Goal: Task Accomplishment & Management: Use online tool/utility

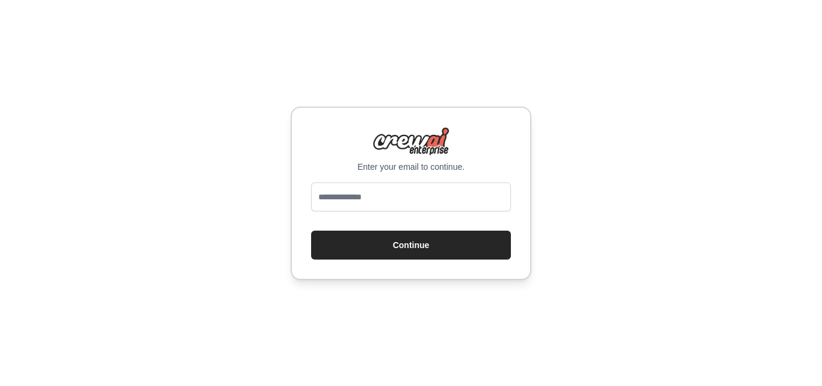
type input "**********"
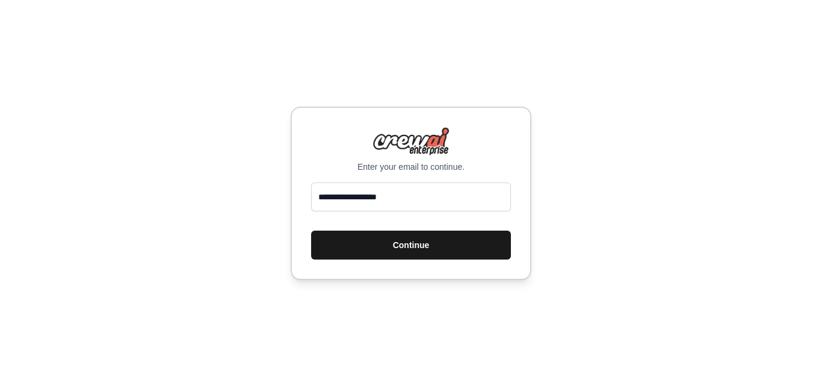
click at [392, 241] on button "Continue" at bounding box center [411, 245] width 200 height 29
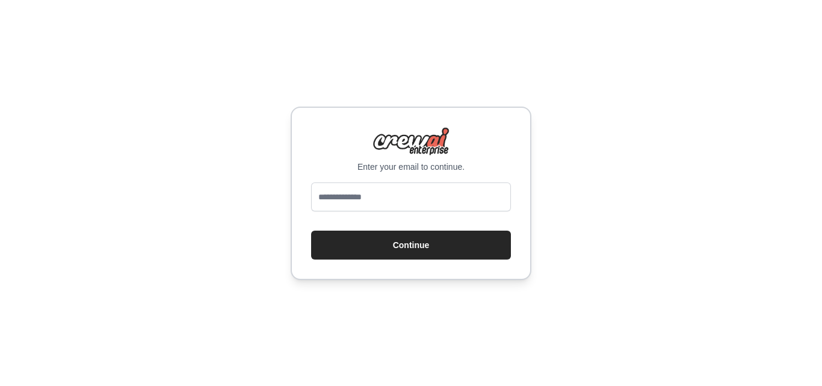
type input "**********"
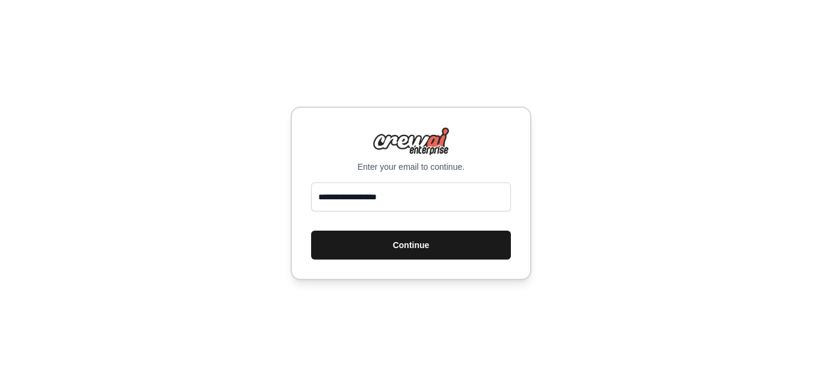
click at [400, 240] on button "Continue" at bounding box center [411, 245] width 200 height 29
click at [396, 243] on button "Continue" at bounding box center [411, 245] width 200 height 29
click at [399, 240] on button "Continue" at bounding box center [411, 245] width 200 height 29
click at [400, 240] on button "Continue" at bounding box center [411, 245] width 200 height 29
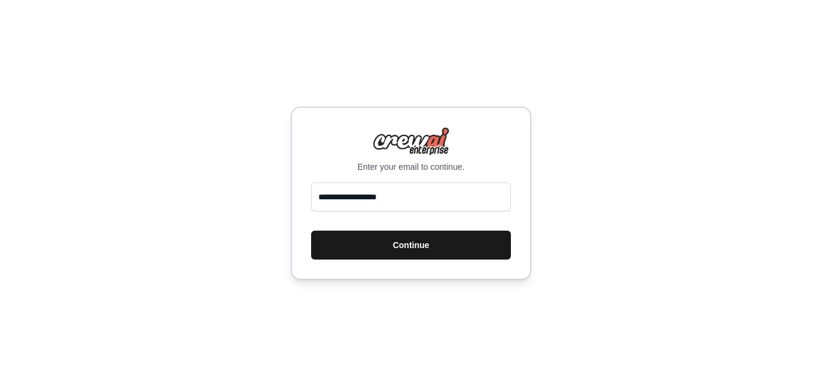
click at [400, 240] on button "Continue" at bounding box center [411, 245] width 200 height 29
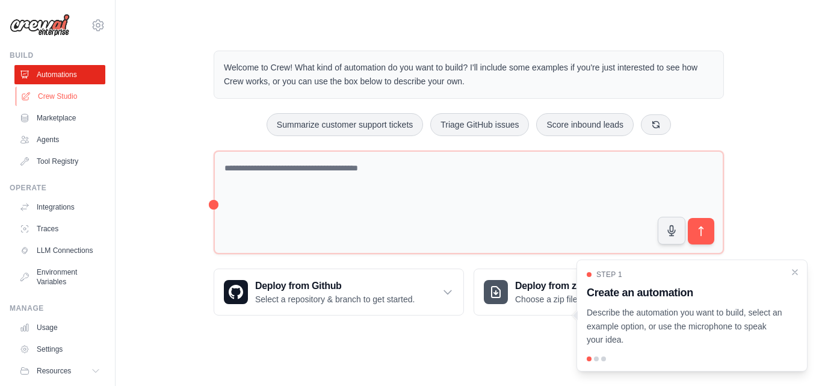
click at [63, 98] on link "Crew Studio" at bounding box center [61, 96] width 91 height 19
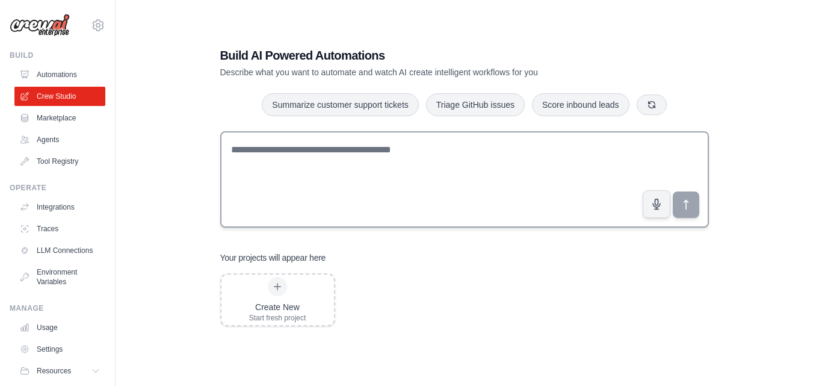
scroll to position [24, 0]
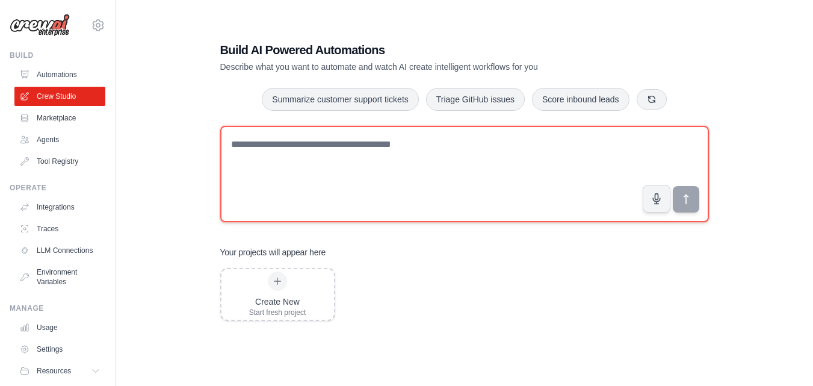
click at [362, 157] on textarea at bounding box center [464, 174] width 489 height 96
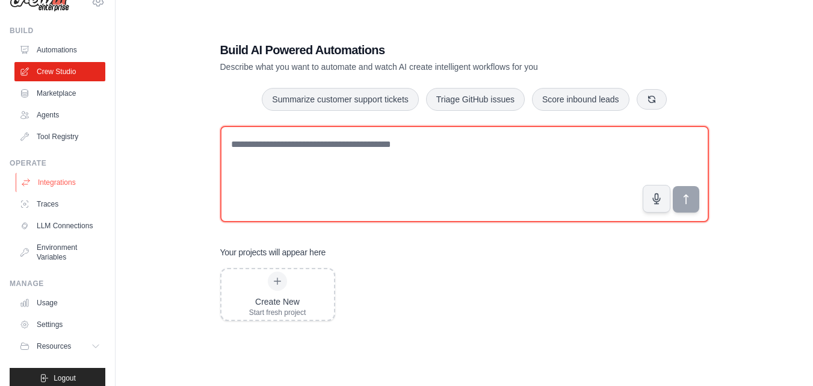
scroll to position [46, 0]
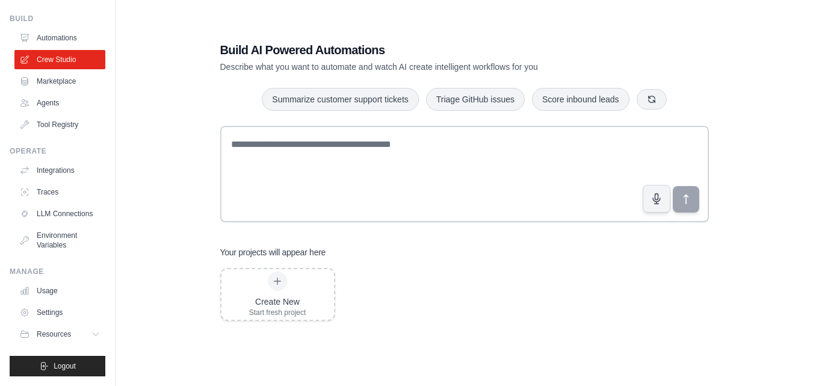
click at [55, 83] on ul "Automations Crew Studio Marketplace Agents Tool Registry" at bounding box center [59, 81] width 91 height 106
click at [55, 93] on link "Agents" at bounding box center [61, 102] width 91 height 19
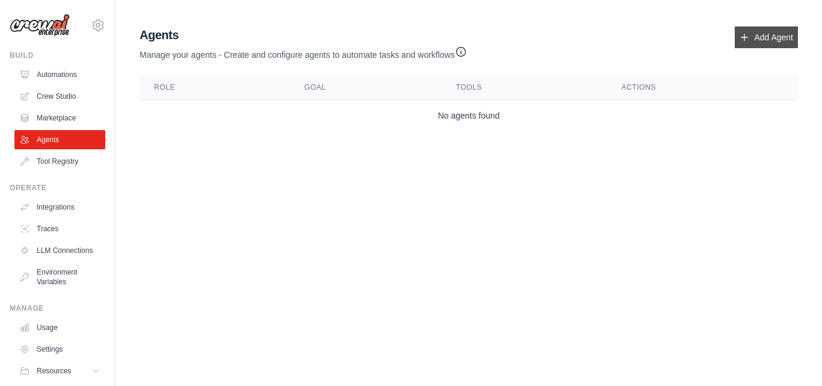
click at [769, 31] on link "Add Agent" at bounding box center [766, 37] width 63 height 22
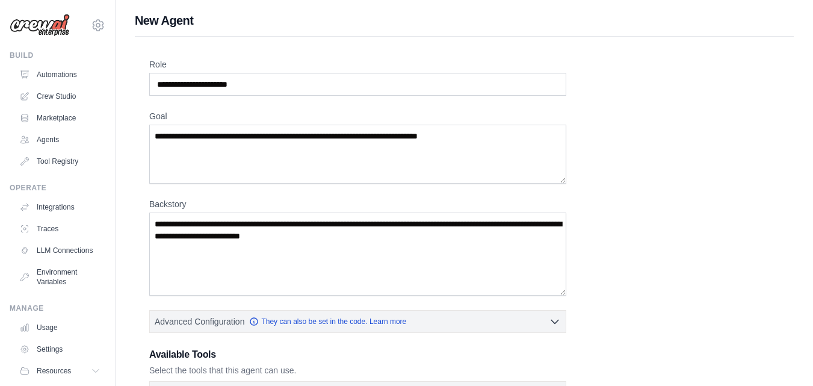
click at [354, 104] on div "Role Goal Backstory Advanced Configuration They can also be set in the code. Le…" at bounding box center [464, 297] width 630 height 479
click at [350, 93] on input "Role" at bounding box center [357, 84] width 417 height 23
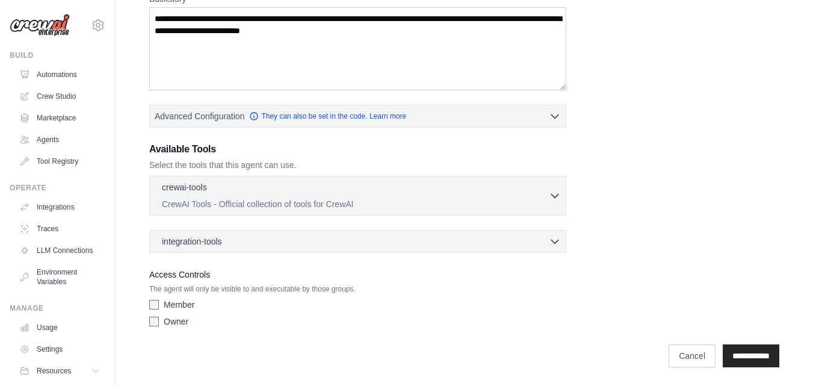
scroll to position [206, 0]
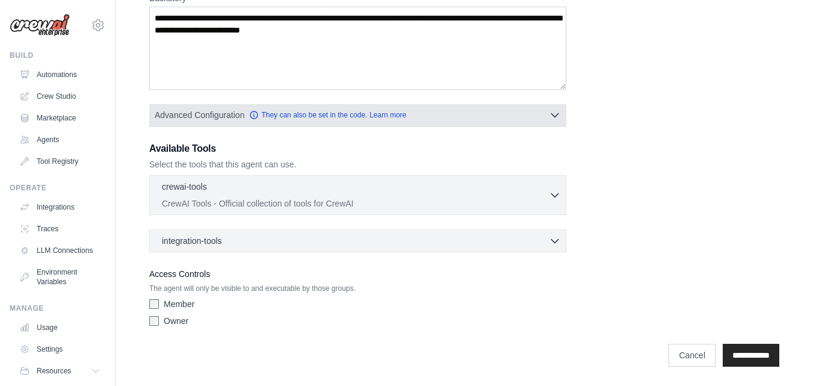
click at [532, 117] on button "Advanced Configuration They can also be set in the code. Learn more" at bounding box center [358, 115] width 416 height 22
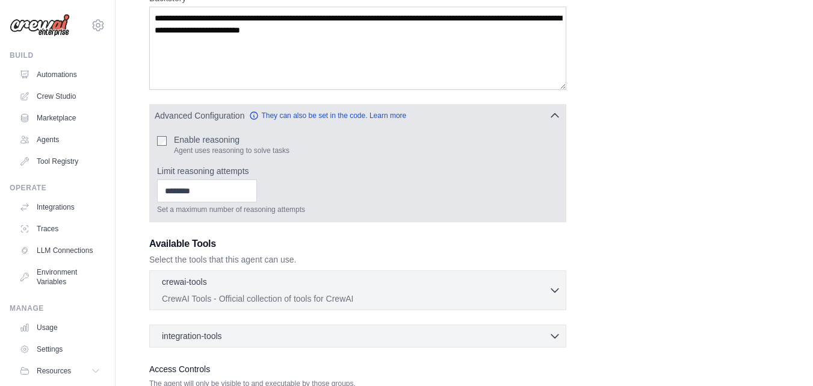
click at [170, 140] on div "Enable reasoning Agent uses reasoning to solve tasks" at bounding box center [357, 145] width 401 height 22
click at [169, 140] on div "Enable reasoning Agent uses reasoning to solve tasks" at bounding box center [357, 145] width 401 height 22
click at [207, 192] on input "Limit reasoning attempts" at bounding box center [207, 190] width 100 height 23
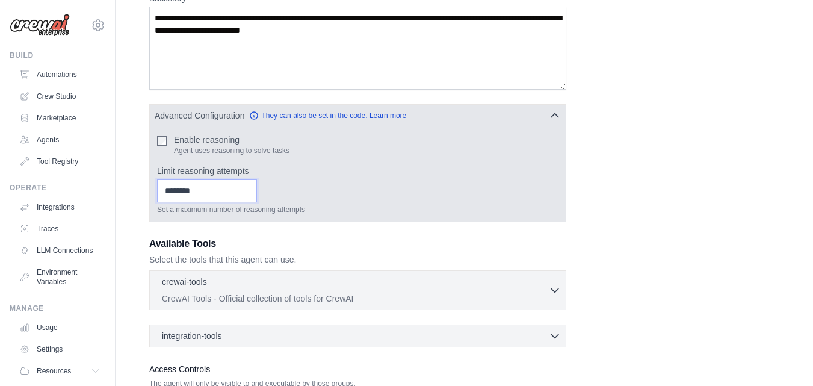
drag, startPoint x: 290, startPoint y: 202, endPoint x: 261, endPoint y: 197, distance: 29.3
click at [281, 200] on div "Set a maximum number of reasoning attempts" at bounding box center [357, 196] width 401 height 35
click at [257, 198] on input "Limit reasoning attempts" at bounding box center [207, 190] width 100 height 23
click at [257, 193] on input "*" at bounding box center [207, 190] width 100 height 23
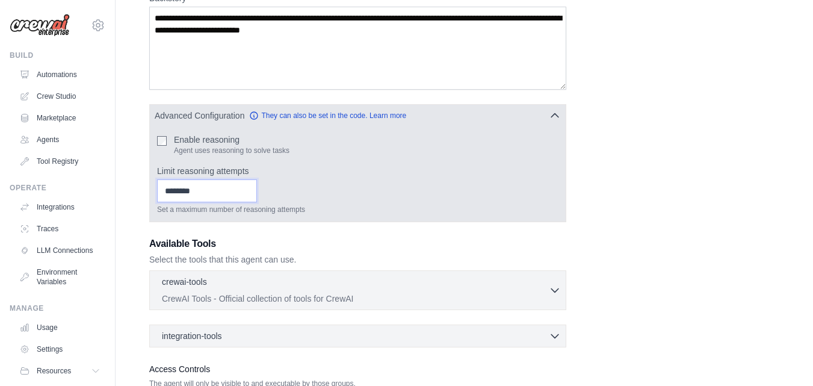
click at [257, 187] on input "*" at bounding box center [207, 190] width 100 height 23
click at [257, 186] on input "*" at bounding box center [207, 190] width 100 height 23
click at [257, 186] on input "**" at bounding box center [207, 190] width 100 height 23
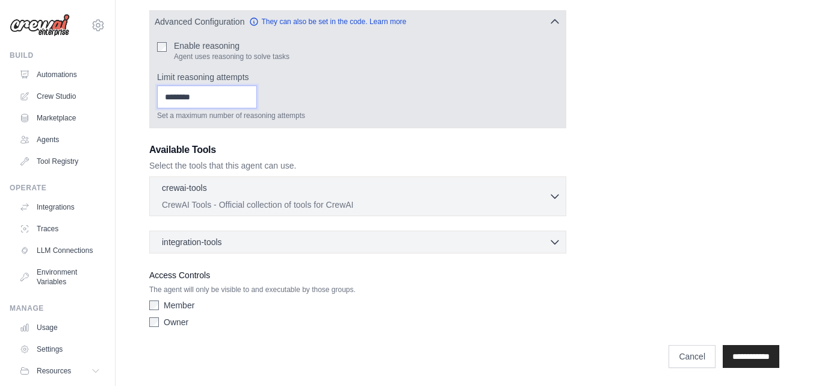
scroll to position [301, 0]
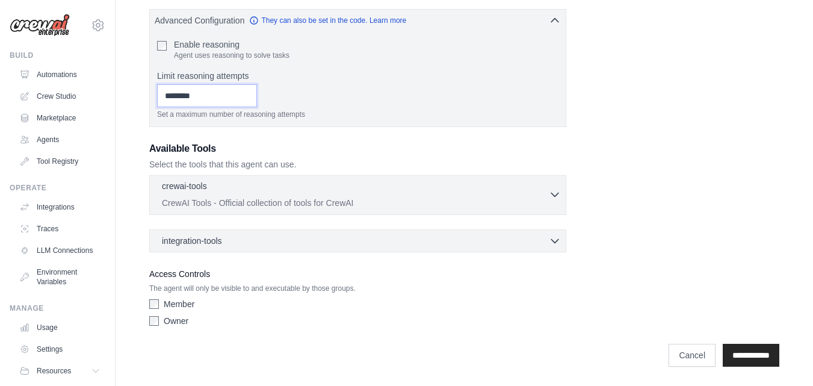
type input "**"
click at [241, 200] on p "CrewAI Tools - Official collection of tools for CrewAI" at bounding box center [355, 203] width 387 height 12
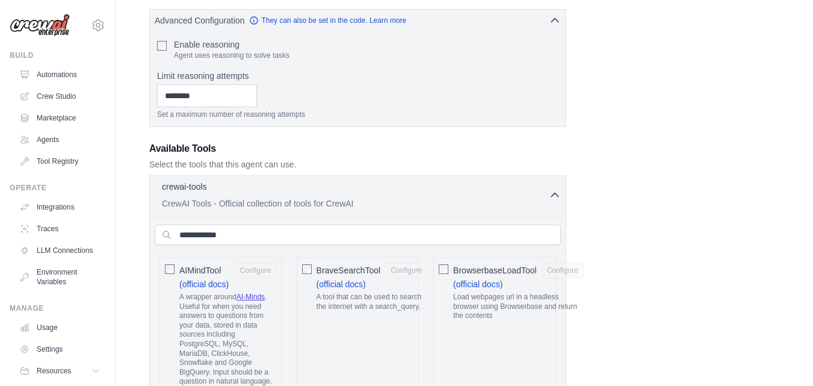
click at [164, 264] on div "AIMindTool Configure (official docs) A wrapper around AI-Minds . Useful for whe…" at bounding box center [220, 327] width 123 height 140
click at [453, 277] on div "BrowserbaseLoadTool Configure (official docs) Load webpages url in a headless b…" at bounding box center [494, 327] width 123 height 140
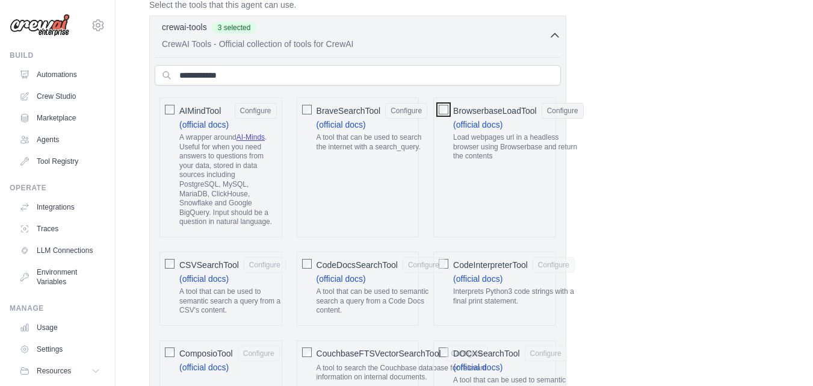
scroll to position [481, 0]
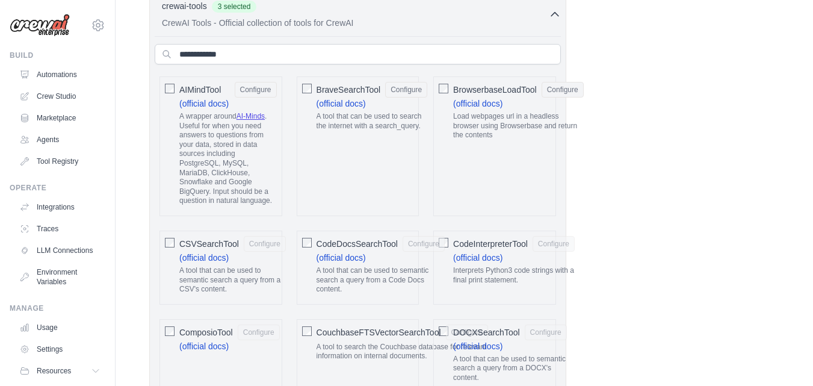
click at [163, 240] on div "CSVSearchTool Configure (official docs) A tool that can be used to semantic sea…" at bounding box center [220, 268] width 123 height 74
click at [314, 244] on div "CodeDocsSearchTool Configure (official docs) A tool that can be used to semanti…" at bounding box center [358, 268] width 123 height 74
click at [321, 243] on span "CodeDocsSearchTool" at bounding box center [357, 244] width 81 height 12
click at [453, 243] on span "CodeInterpreterTool" at bounding box center [490, 244] width 75 height 12
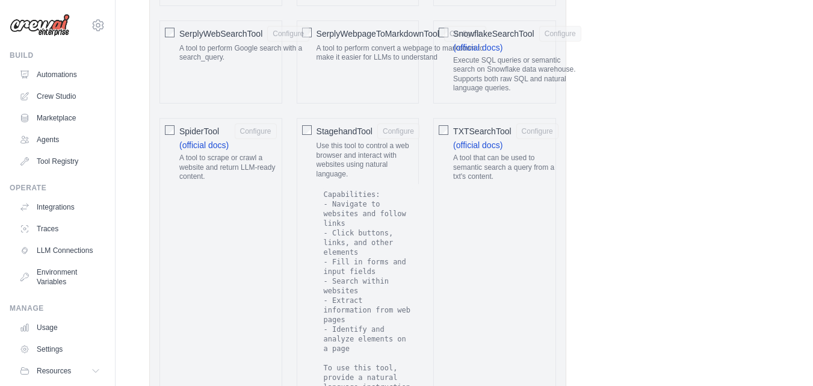
scroll to position [2167, 0]
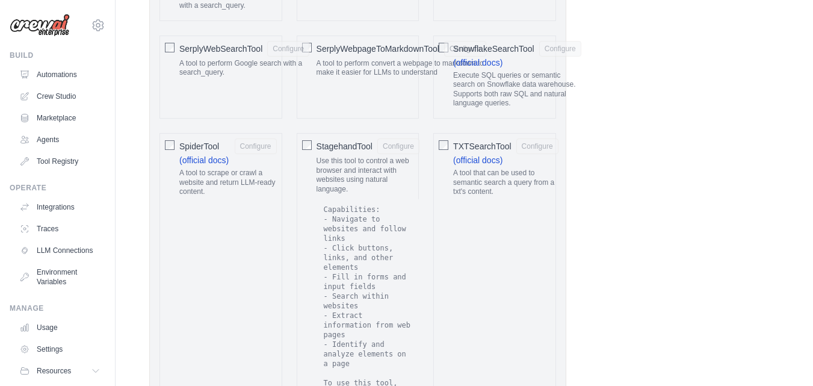
click at [315, 135] on div "StagehandTool Configure Use this tool to control a web browser and interact wit…" at bounding box center [358, 364] width 123 height 463
click at [312, 134] on div "StagehandTool Configure Use this tool to control a web browser and interact wit…" at bounding box center [358, 364] width 123 height 463
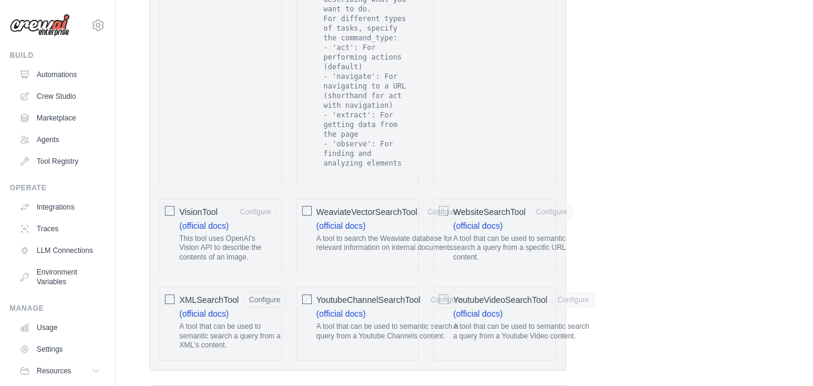
scroll to position [2576, 0]
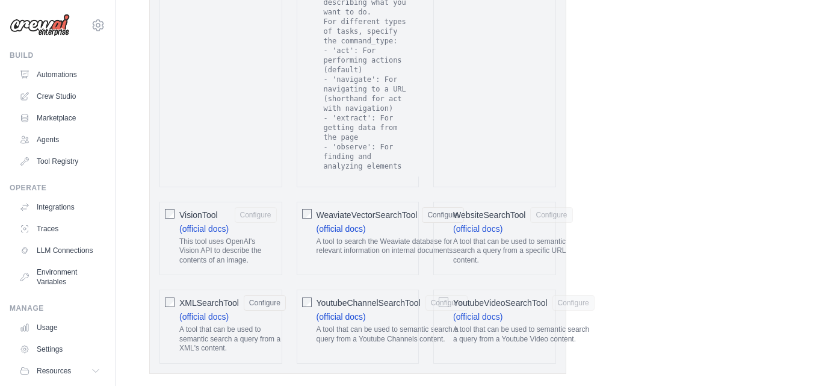
click at [439, 202] on div "WebsiteSearchTool Configure (official docs) A tool that can be used to semantic…" at bounding box center [494, 239] width 123 height 74
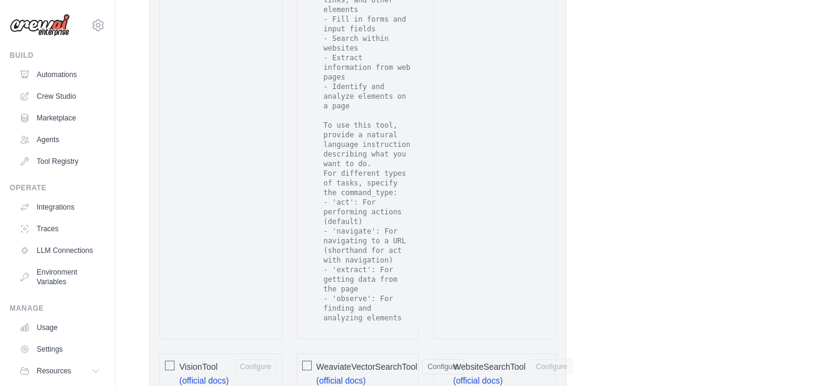
scroll to position [2696, 0]
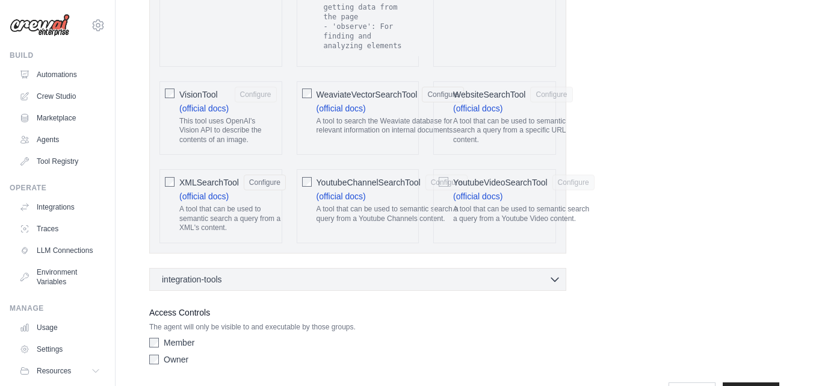
click at [442, 104] on div "WebsiteSearchTool Configure (official docs) A tool that can be used to semantic…" at bounding box center [494, 118] width 123 height 74
click at [445, 93] on div "WebsiteSearchTool Configure (official docs) A tool that can be used to semantic…" at bounding box center [494, 118] width 123 height 74
click at [460, 104] on link "(official docs)" at bounding box center [477, 109] width 49 height 10
click at [441, 81] on div "WebsiteSearchTool Configure (official docs) A tool that can be used to semantic…" at bounding box center [494, 118] width 123 height 74
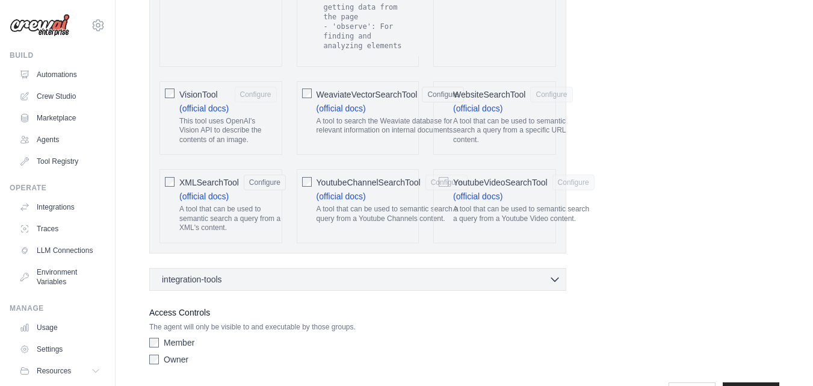
click at [457, 88] on span "WebsiteSearchTool" at bounding box center [489, 94] width 72 height 12
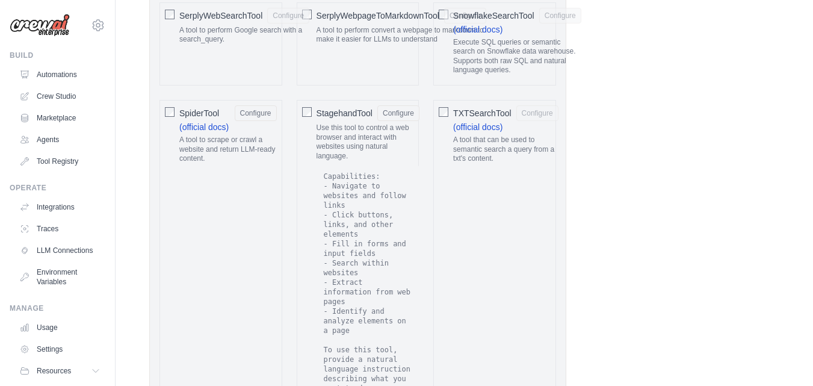
scroll to position [2034, 0]
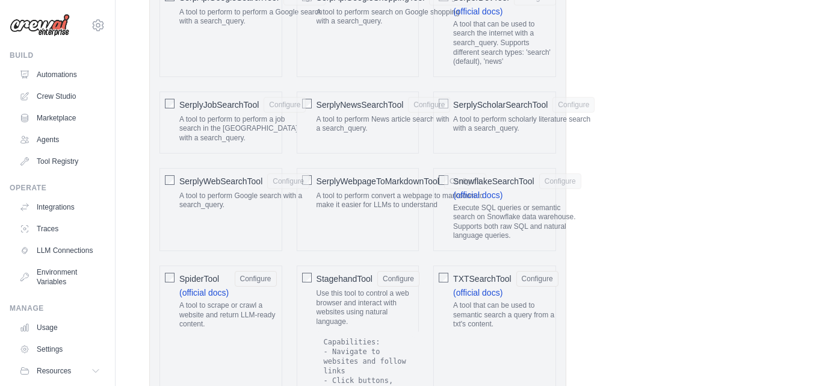
click at [442, 173] on div "SerplyWebpageToMarkdownTool Configure" at bounding box center [402, 181] width 170 height 16
click at [440, 173] on div "SerplyWebpageToMarkdownTool Configure" at bounding box center [402, 181] width 170 height 16
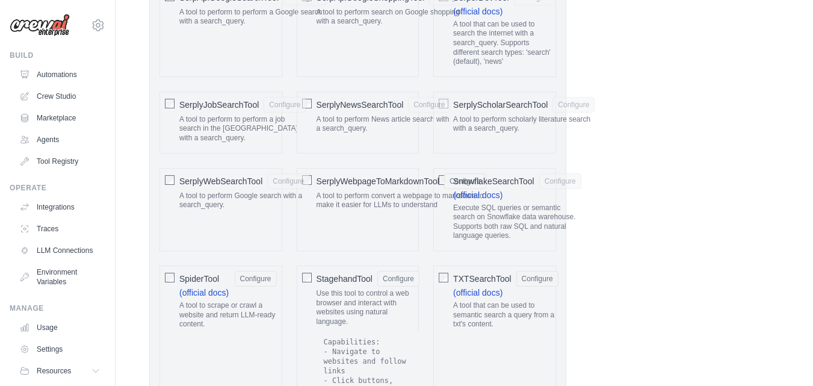
click at [439, 173] on div "SerplyWebpageToMarkdownTool Configure" at bounding box center [402, 181] width 170 height 16
click at [453, 140] on div "SerplyScholarSearchTool Configure A tool to perform scholarly literature search…" at bounding box center [494, 122] width 123 height 62
click at [539, 173] on div "SnowflakeSearchTool Configure" at bounding box center [517, 181] width 128 height 16
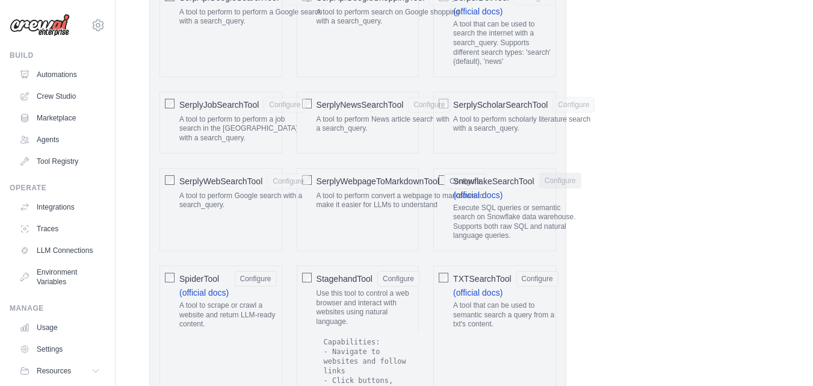
click at [553, 179] on label "SnowflakeSearchTool Configure (official docs) Execute SQL queries or semantic s…" at bounding box center [517, 209] width 128 height 72
click at [438, 175] on span "SerplyWebpageToMarkdownTool" at bounding box center [378, 181] width 123 height 12
click at [442, 173] on div "SerplyWebpageToMarkdownTool Configure" at bounding box center [402, 181] width 170 height 16
click at [176, 169] on div "SerplyWebSearchTool Configure A tool to perform Google search with a search_que…" at bounding box center [220, 209] width 123 height 83
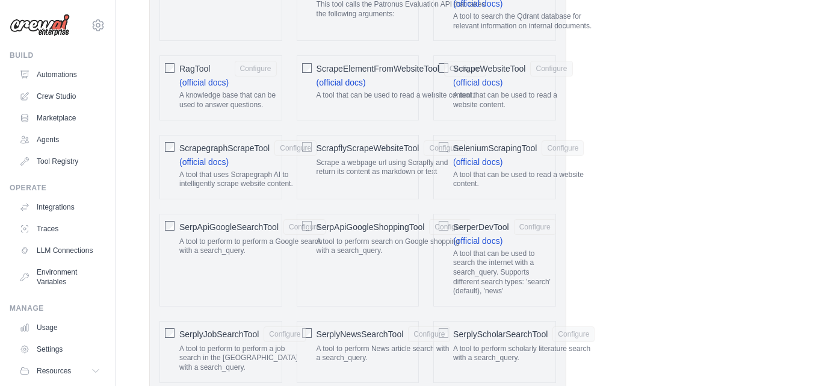
scroll to position [1733, 0]
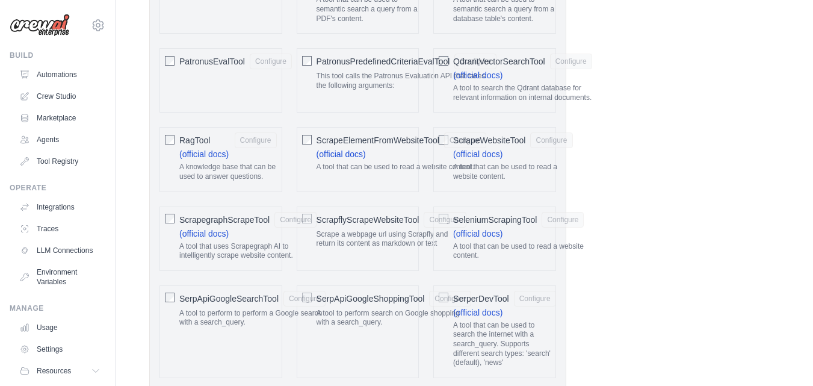
click at [161, 143] on div "RagTool Configure (official docs) A knowledge base that can be used to answer q…" at bounding box center [220, 159] width 123 height 64
click at [163, 140] on div "RagTool Configure (official docs) A knowledge base that can be used to answer q…" at bounding box center [220, 159] width 123 height 64
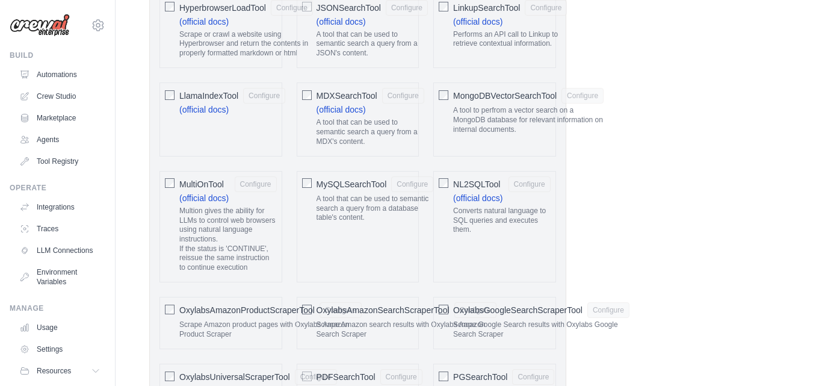
scroll to position [1312, 0]
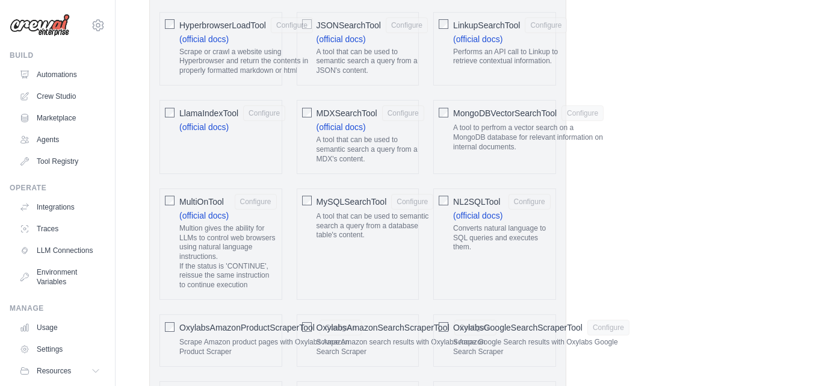
click at [314, 204] on div "MySQLSearchTool Configure A tool that can be used to semantic search a query fr…" at bounding box center [358, 243] width 123 height 111
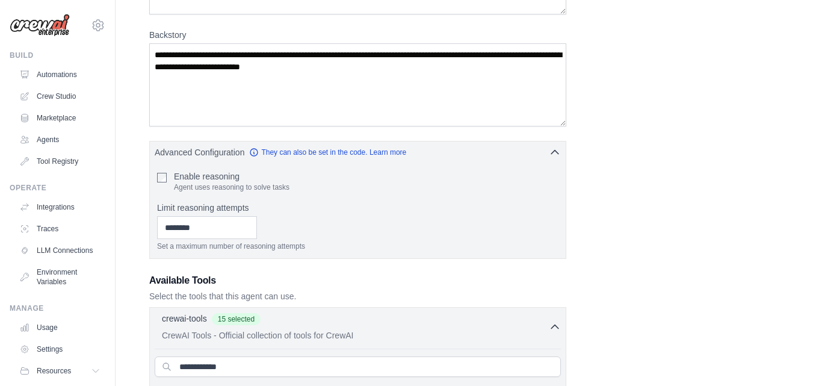
scroll to position [349, 0]
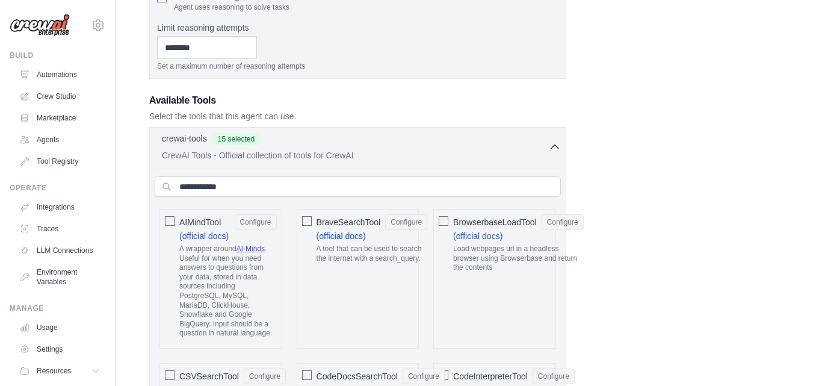
click at [560, 147] on icon "button" at bounding box center [555, 146] width 12 height 12
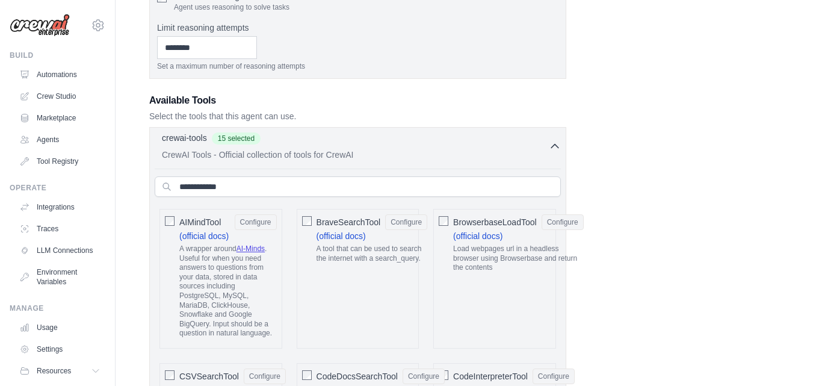
scroll to position [301, 0]
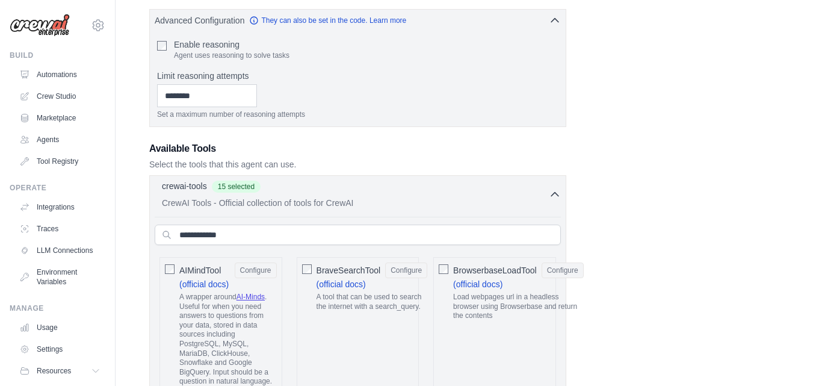
click at [560, 147] on h3 "Available Tools" at bounding box center [357, 148] width 417 height 14
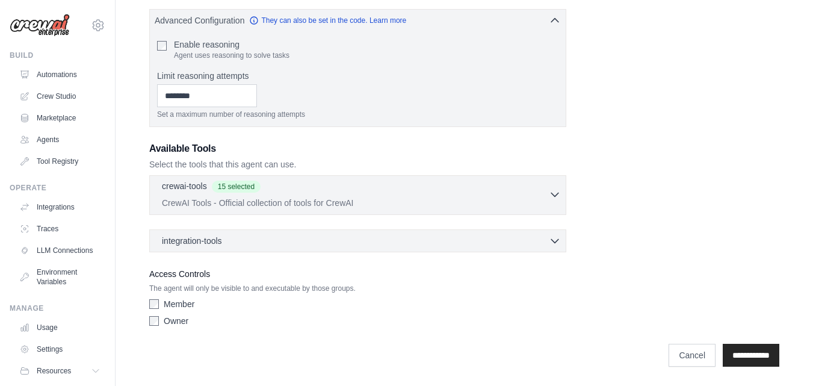
click at [318, 205] on p "CrewAI Tools - Official collection of tools for CrewAI" at bounding box center [355, 203] width 387 height 12
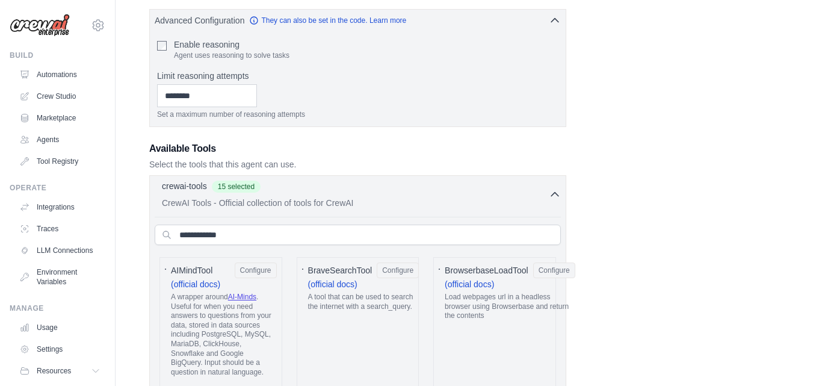
click at [318, 205] on p "CrewAI Tools - Official collection of tools for CrewAI" at bounding box center [355, 203] width 387 height 12
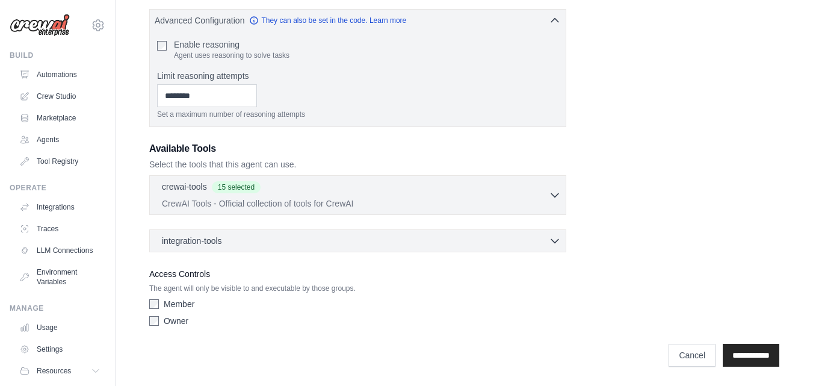
click at [159, 321] on div "Owner" at bounding box center [357, 321] width 417 height 12
click at [161, 306] on div "Member" at bounding box center [357, 304] width 417 height 12
click at [521, 199] on p "CrewAI Tools - Official collection of tools for CrewAI" at bounding box center [355, 203] width 387 height 12
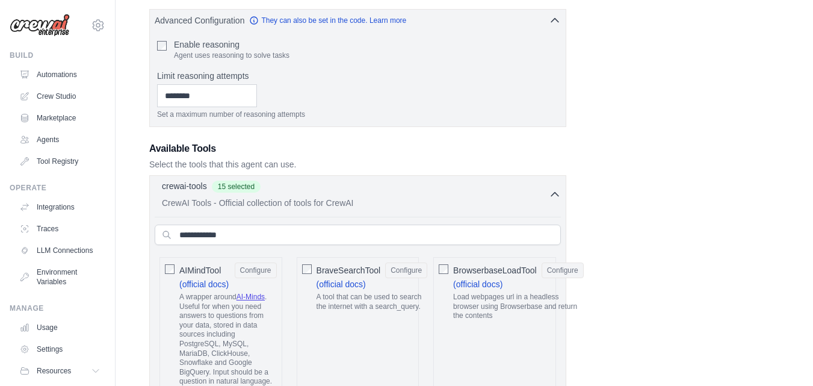
click at [522, 199] on p "CrewAI Tools - Official collection of tools for CrewAI" at bounding box center [355, 203] width 387 height 12
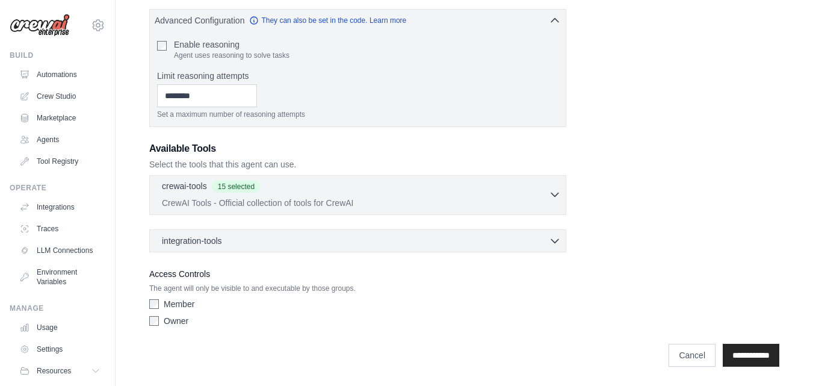
click at [546, 201] on p "CrewAI Tools - Official collection of tools for CrewAI" at bounding box center [355, 203] width 387 height 12
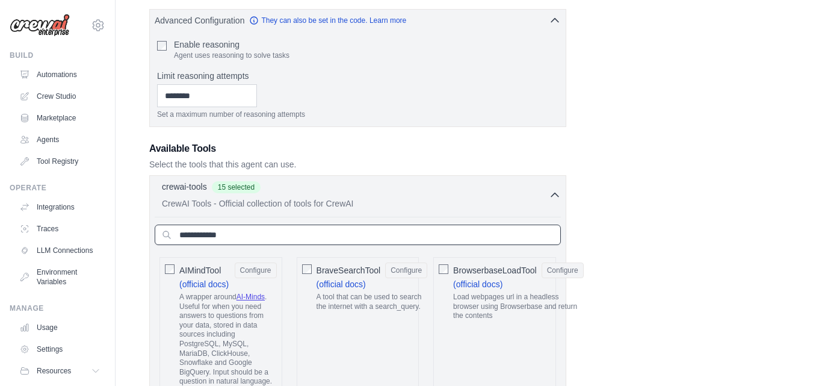
click at [271, 235] on input "text" at bounding box center [358, 234] width 406 height 20
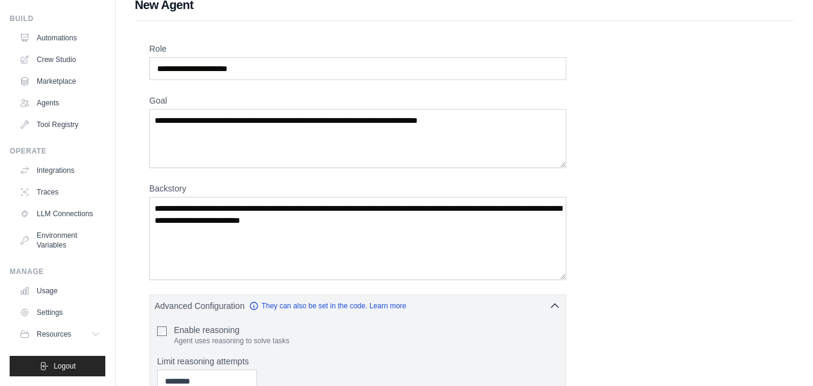
scroll to position [0, 0]
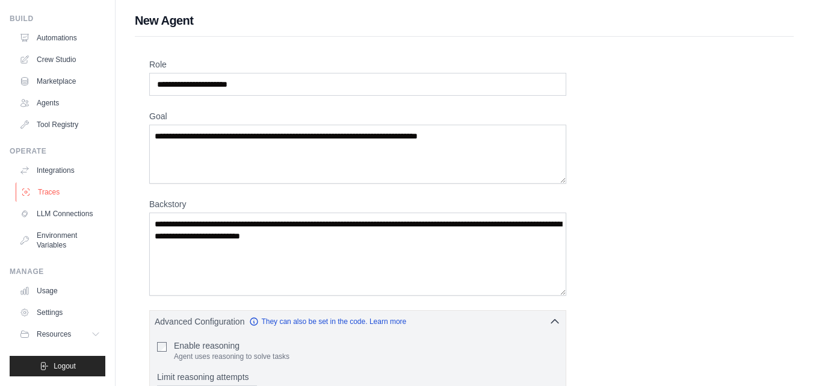
type input "**"
click at [63, 182] on link "Traces" at bounding box center [61, 191] width 91 height 19
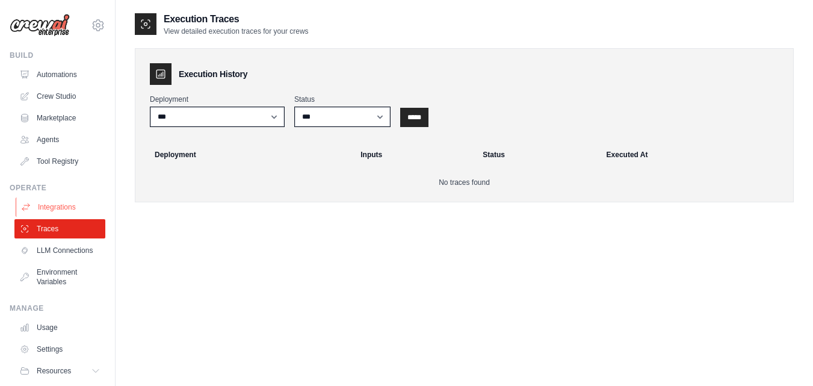
click at [37, 206] on link "Integrations" at bounding box center [61, 206] width 91 height 19
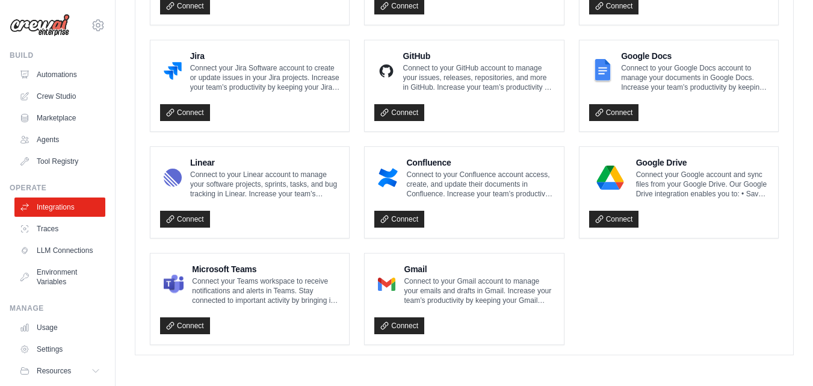
scroll to position [748, 0]
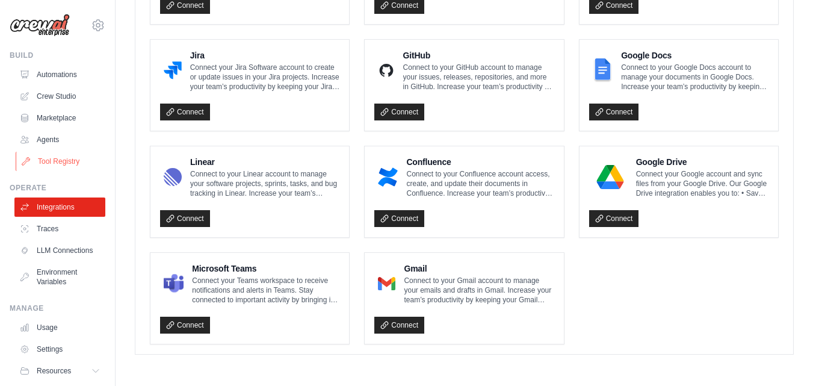
click at [68, 167] on link "Tool Registry" at bounding box center [61, 161] width 91 height 19
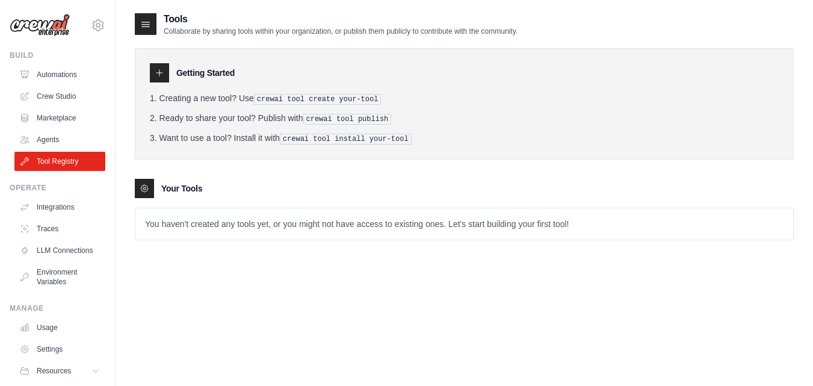
click at [152, 75] on div at bounding box center [159, 72] width 19 height 19
click at [156, 72] on icon at bounding box center [160, 73] width 10 height 10
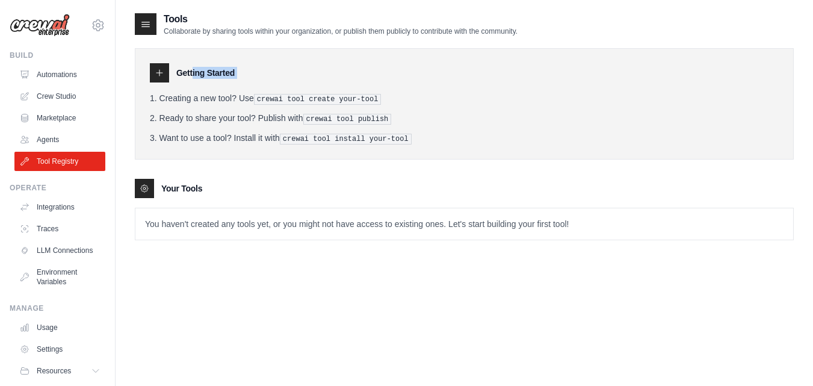
click at [156, 72] on icon at bounding box center [160, 73] width 10 height 10
click at [295, 100] on pre "crewai tool create your-tool" at bounding box center [318, 99] width 128 height 11
click at [170, 214] on p "You haven't created any tools yet, or you might not have access to existing one…" at bounding box center [464, 223] width 658 height 31
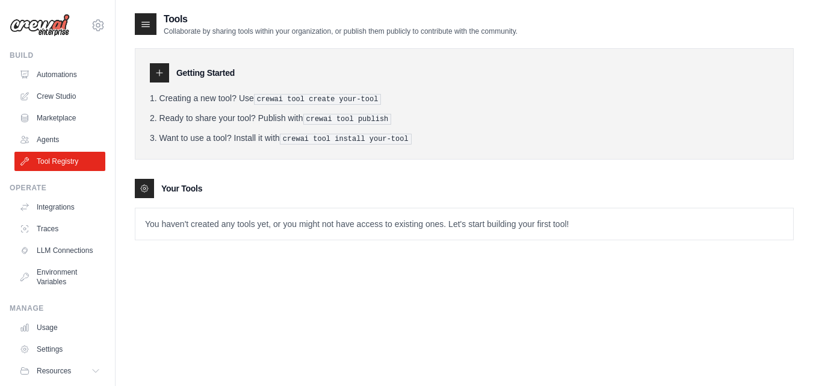
drag, startPoint x: 278, startPoint y: 224, endPoint x: 146, endPoint y: 170, distance: 142.8
click at [275, 221] on p "You haven't created any tools yet, or you might not have access to existing one…" at bounding box center [464, 223] width 658 height 31
click at [81, 137] on link "Agents" at bounding box center [61, 139] width 91 height 19
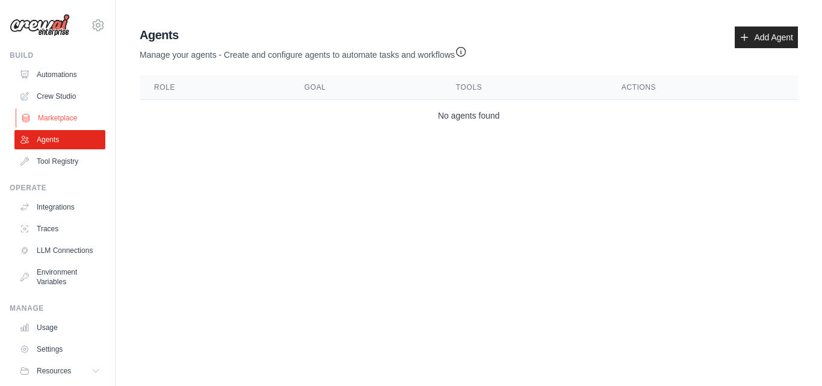
click at [60, 115] on link "Marketplace" at bounding box center [61, 117] width 91 height 19
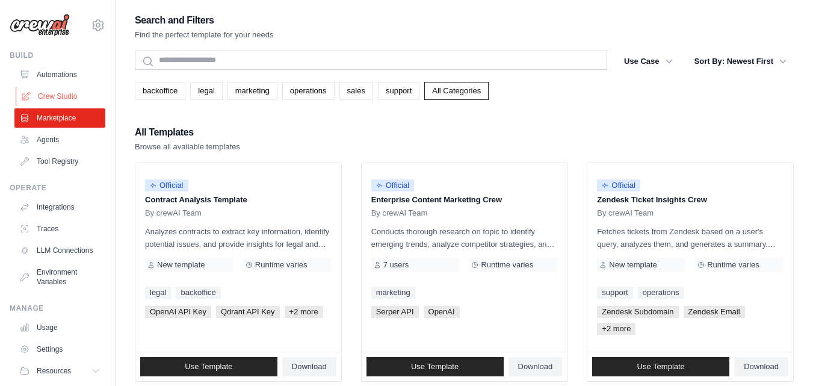
click at [76, 96] on link "Crew Studio" at bounding box center [61, 96] width 91 height 19
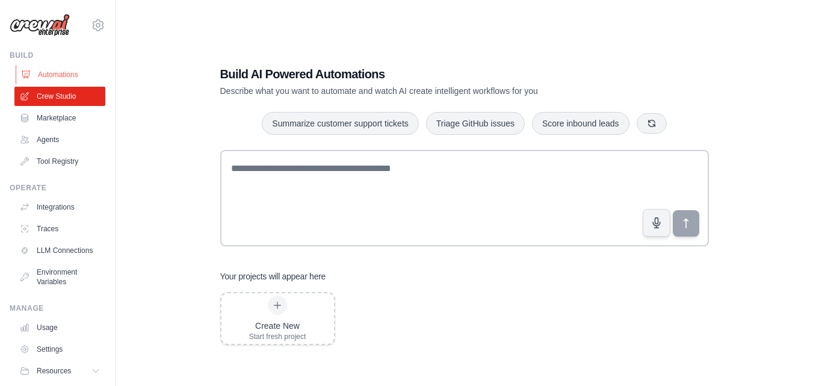
click at [61, 73] on link "Automations" at bounding box center [61, 74] width 91 height 19
click at [63, 73] on link "Automations" at bounding box center [61, 74] width 91 height 19
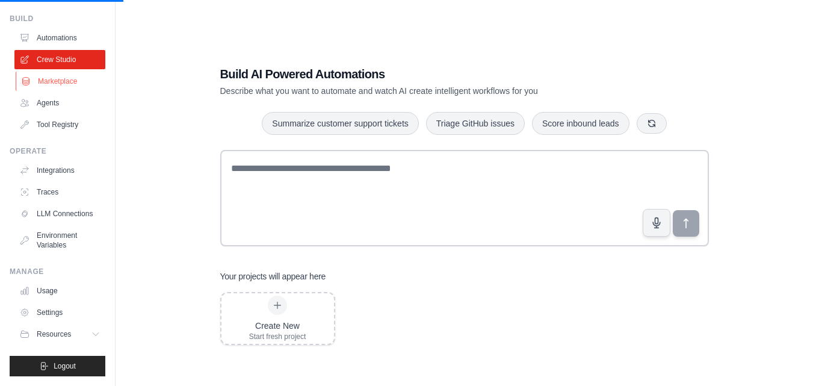
scroll to position [24, 0]
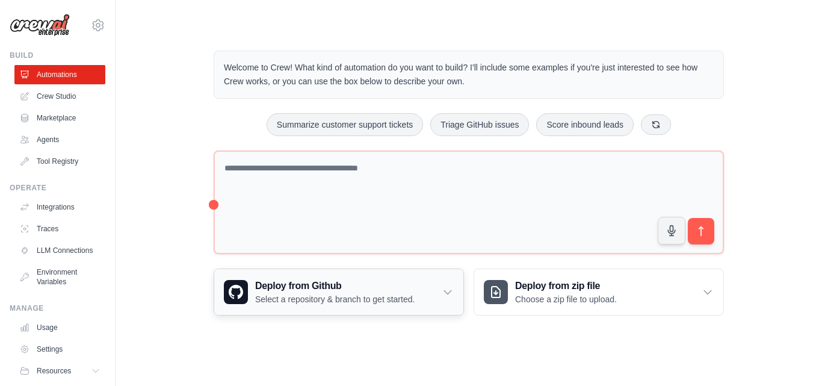
click at [423, 294] on div "Deploy from Github Select a repository & branch to get started." at bounding box center [338, 292] width 249 height 46
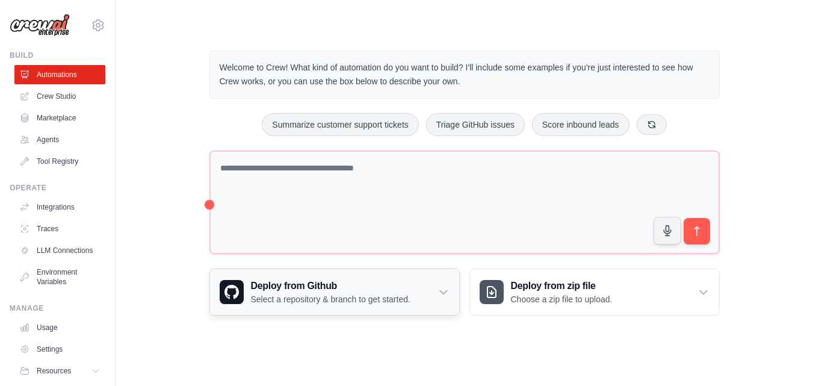
click at [423, 294] on div "Deploy from Github Select a repository & branch to get started." at bounding box center [334, 292] width 249 height 46
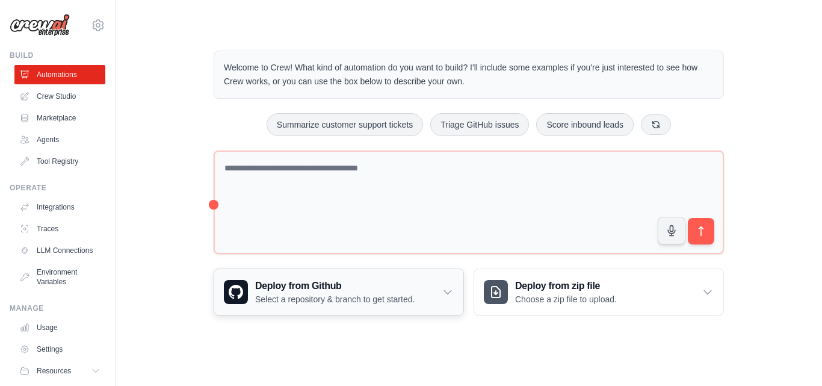
click at [423, 293] on div "Deploy from Github Select a repository & branch to get started." at bounding box center [338, 292] width 249 height 46
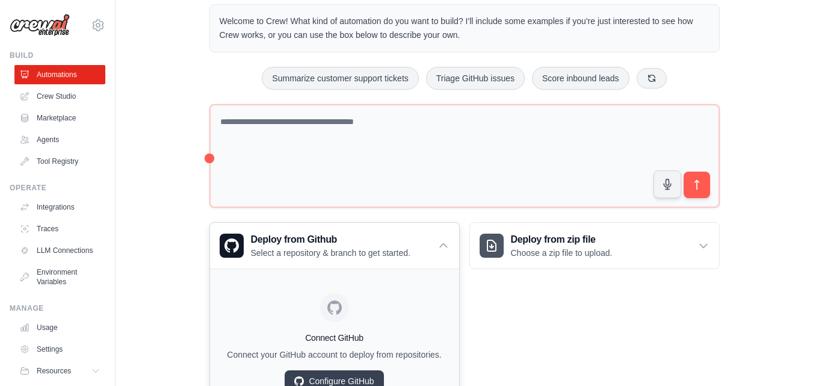
scroll to position [108, 0]
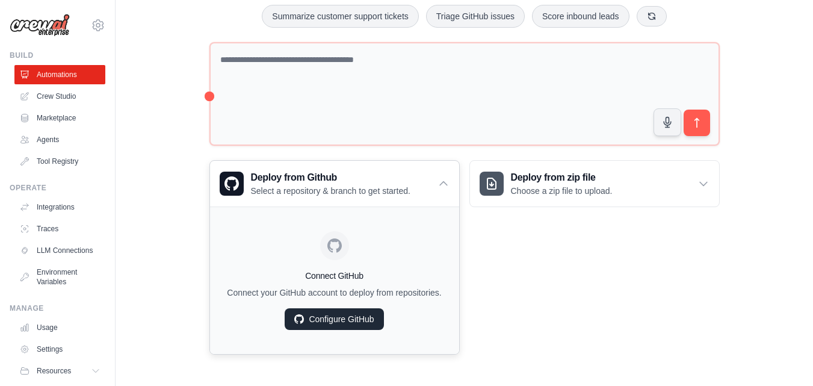
click at [353, 311] on link "Configure GitHub" at bounding box center [334, 319] width 99 height 22
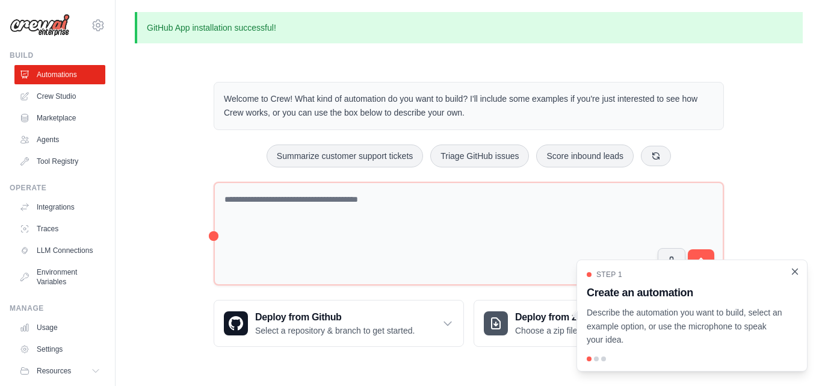
click at [791, 273] on icon "Close walkthrough" at bounding box center [795, 271] width 11 height 11
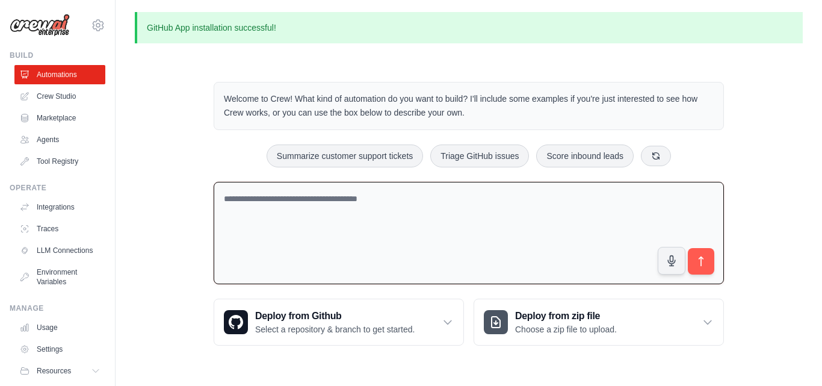
click at [463, 253] on textarea at bounding box center [469, 233] width 510 height 103
type textarea "*"
type textarea "**********"
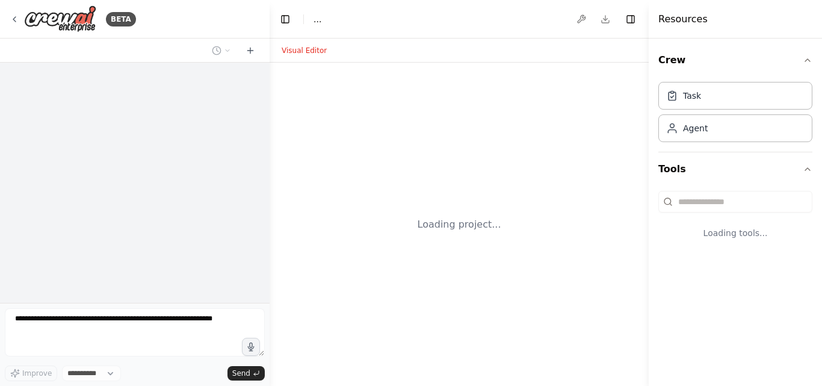
select select "****"
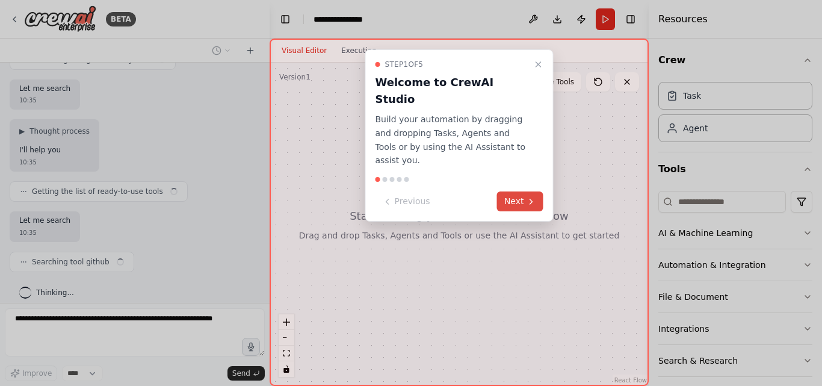
click at [519, 191] on button "Next" at bounding box center [520, 201] width 46 height 20
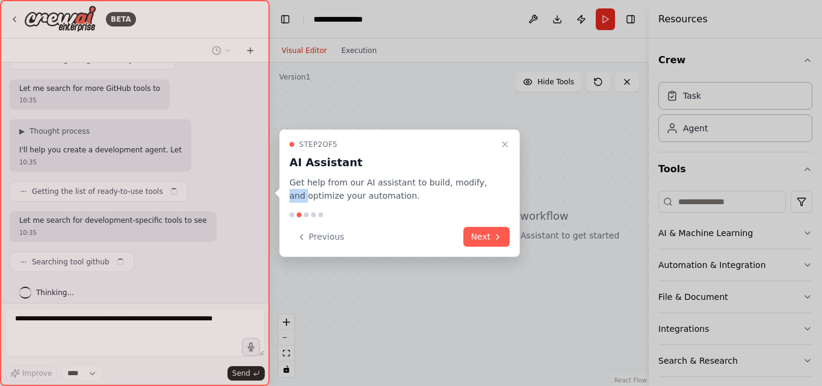
click at [519, 172] on div "Step 2 of 5 AI Assistant Get help from our AI assistant to build, modify, and o…" at bounding box center [399, 193] width 241 height 128
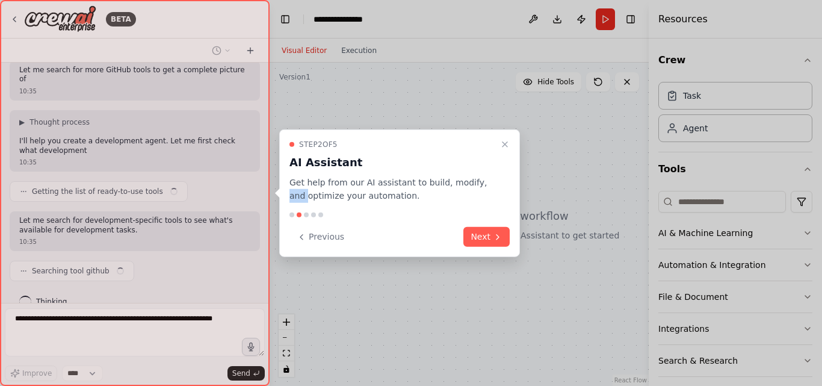
scroll to position [331, 0]
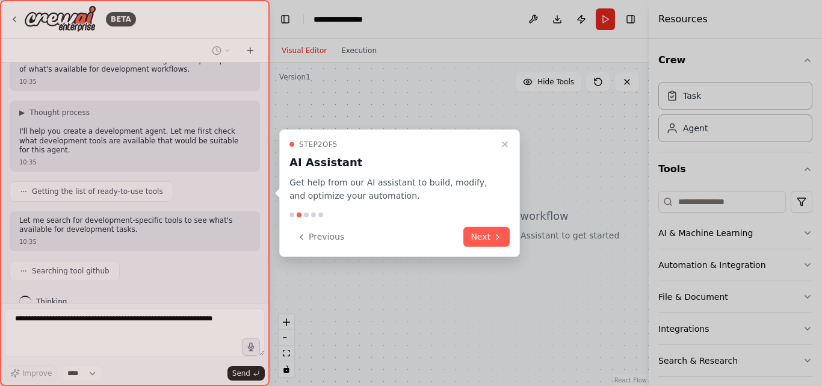
click at [482, 252] on div "Step 2 of 5 AI Assistant Get help from our AI assistant to build, modify, and o…" at bounding box center [399, 193] width 241 height 128
click at [477, 243] on button "Next" at bounding box center [486, 237] width 46 height 20
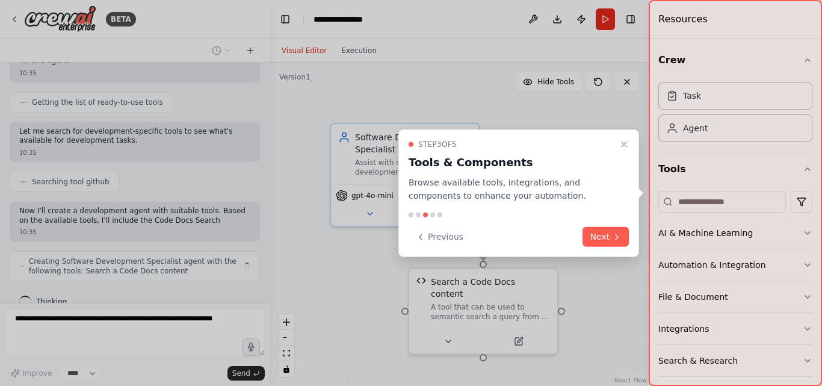
click at [577, 243] on div "Previous Next" at bounding box center [519, 237] width 220 height 20
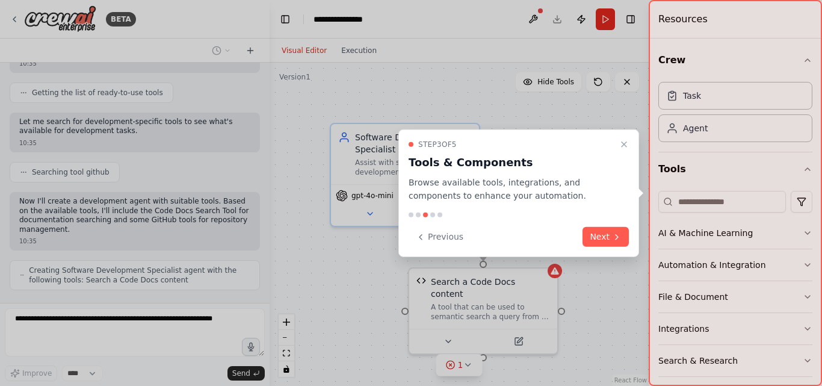
scroll to position [439, 0]
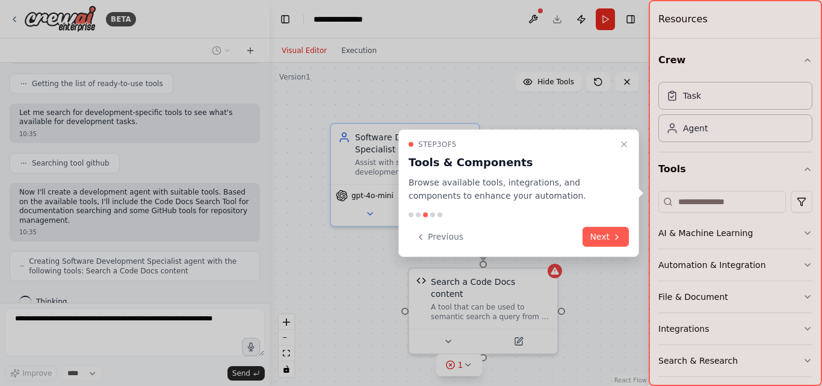
click at [590, 241] on button "Next" at bounding box center [606, 237] width 46 height 20
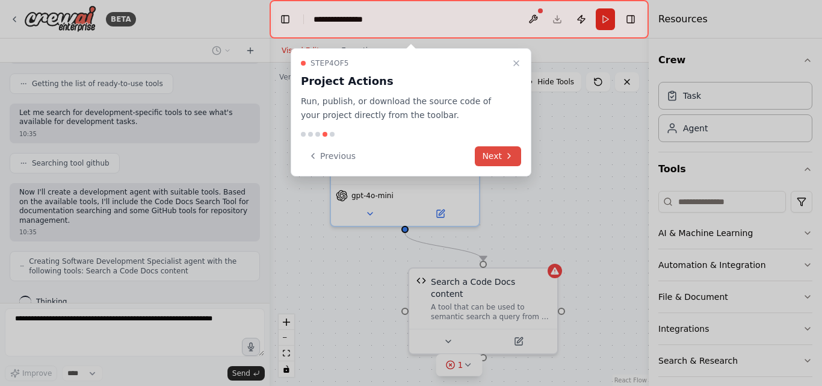
click at [506, 157] on icon at bounding box center [509, 156] width 10 height 10
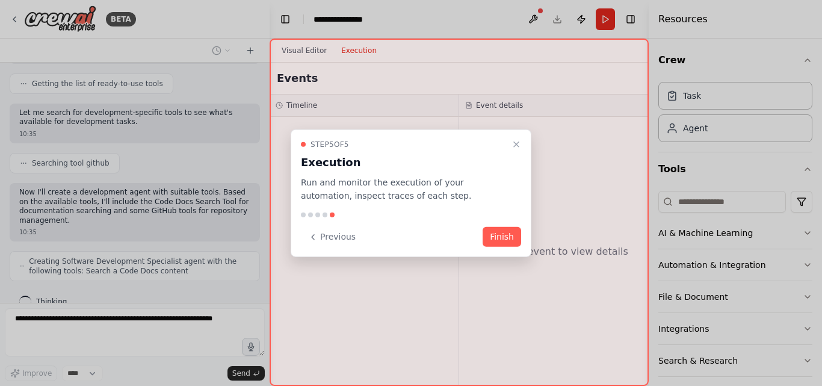
click at [506, 231] on button "Finish" at bounding box center [502, 237] width 39 height 20
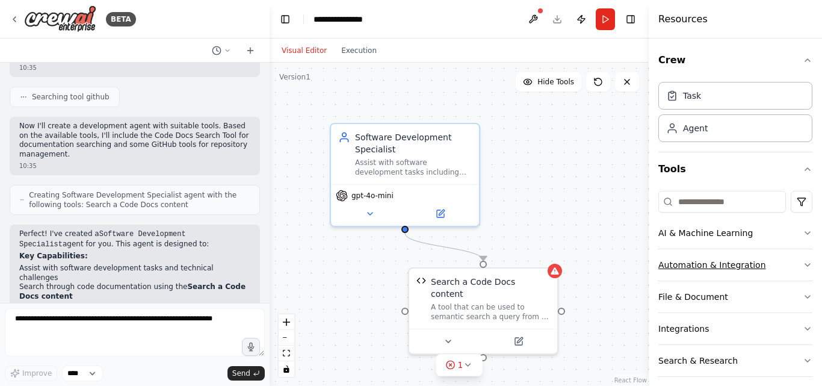
click at [684, 264] on button "Automation & Integration" at bounding box center [735, 264] width 154 height 31
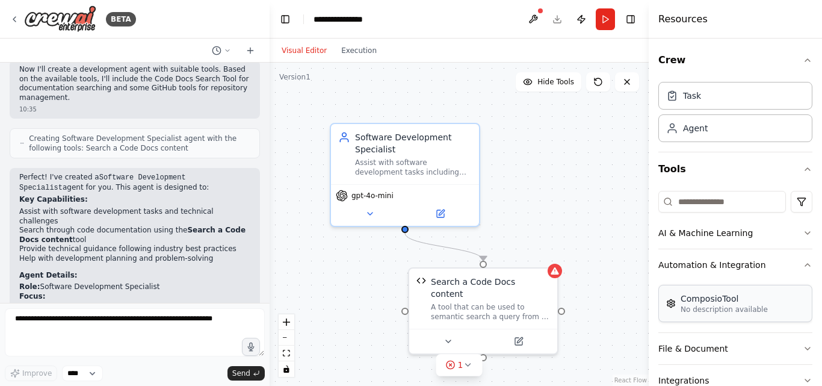
click at [696, 308] on p "No description available" at bounding box center [724, 310] width 87 height 10
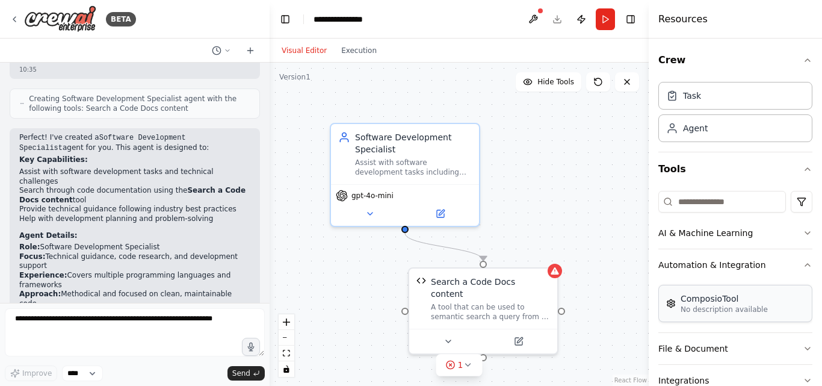
click at [675, 310] on div "ComposioTool No description available" at bounding box center [717, 304] width 102 height 22
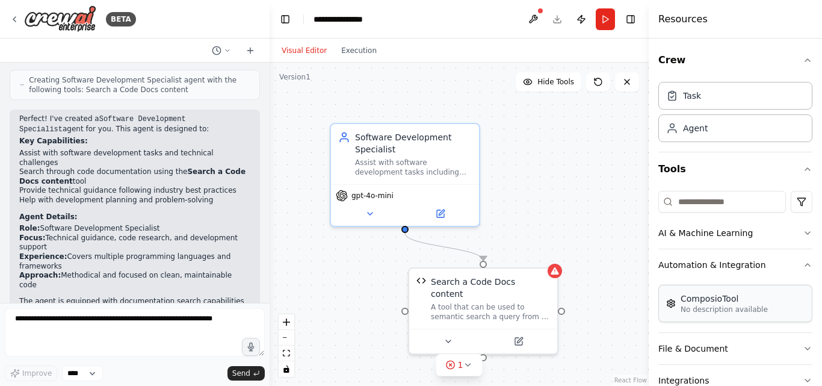
click at [675, 310] on div "ComposioTool No description available" at bounding box center [717, 304] width 102 height 22
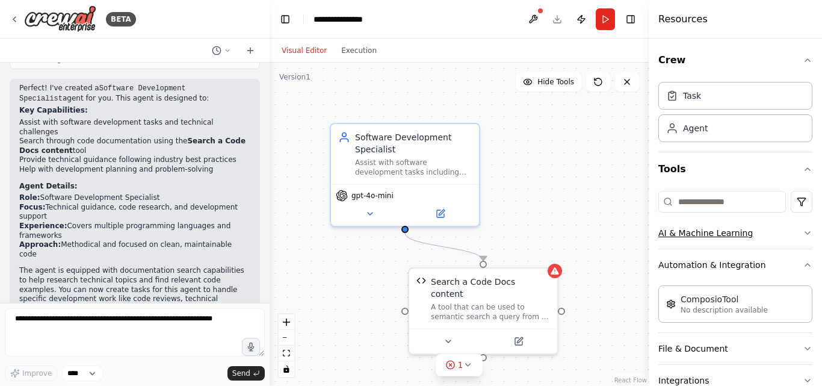
scroll to position [660, 0]
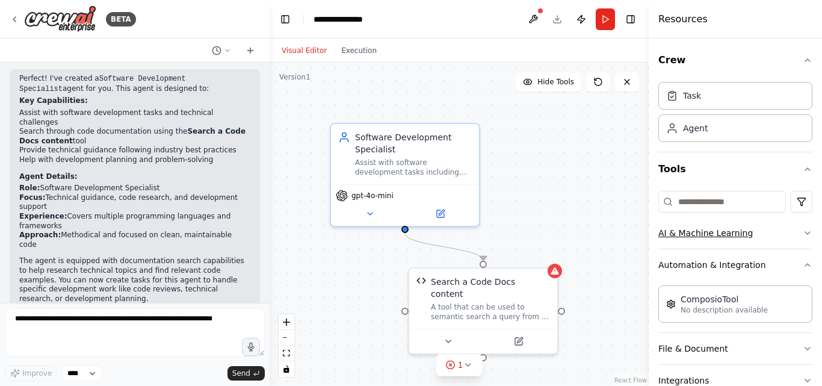
click at [704, 236] on button "AI & Machine Learning" at bounding box center [735, 232] width 154 height 31
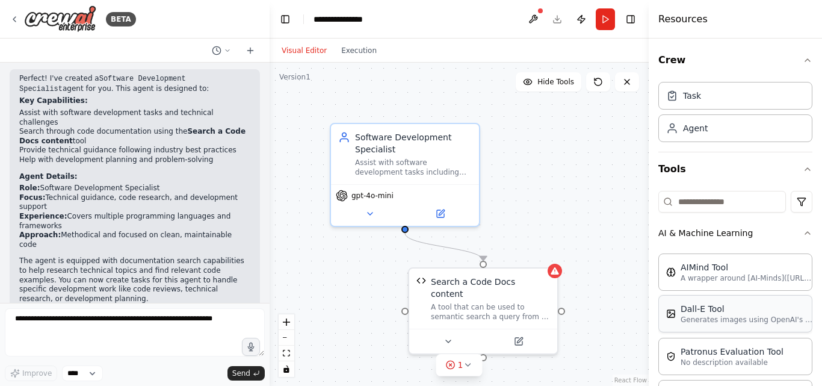
scroll to position [60, 0]
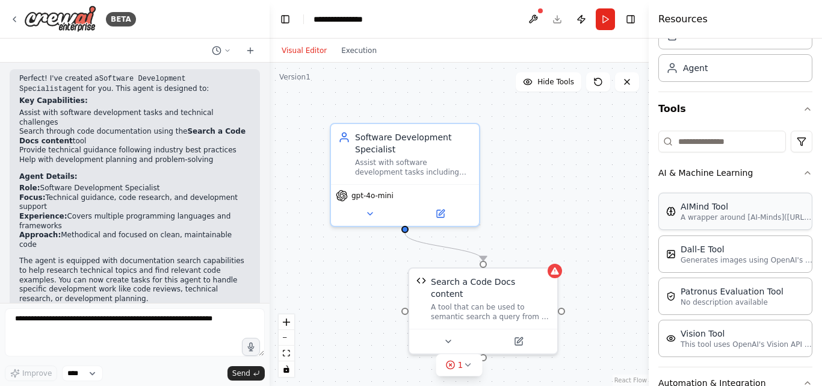
click at [691, 224] on div "AIMind Tool A wrapper around [AI-Minds]([URL][DOMAIN_NAME]). Useful for when yo…" at bounding box center [735, 211] width 154 height 37
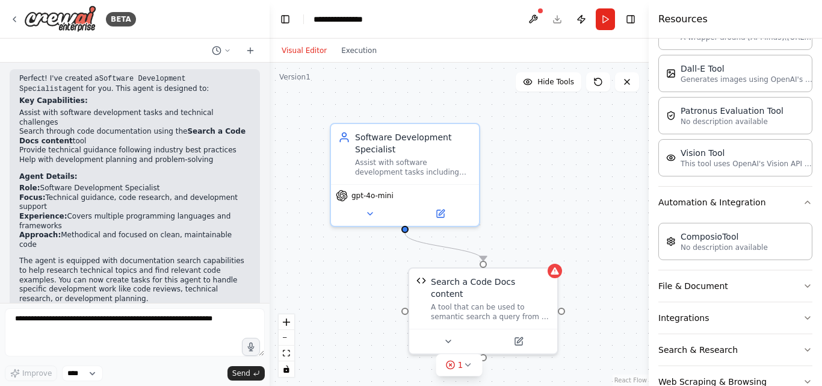
scroll to position [272, 0]
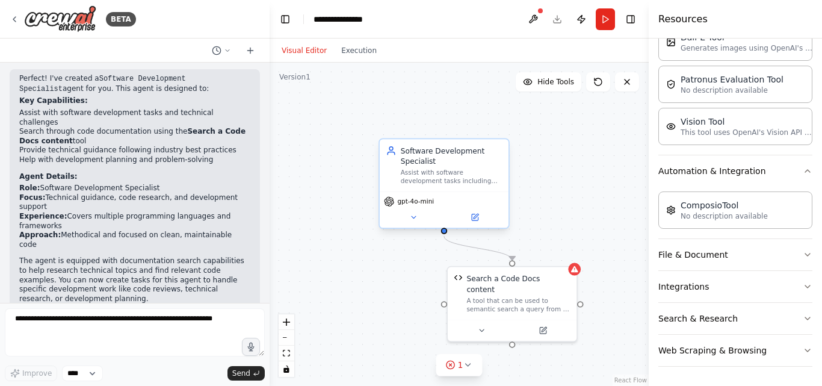
click at [462, 178] on div "Assist with software development tasks including code research, documentation s…" at bounding box center [452, 177] width 102 height 17
click at [466, 179] on div "Assist with software development tasks including code research, documentation s…" at bounding box center [452, 177] width 102 height 17
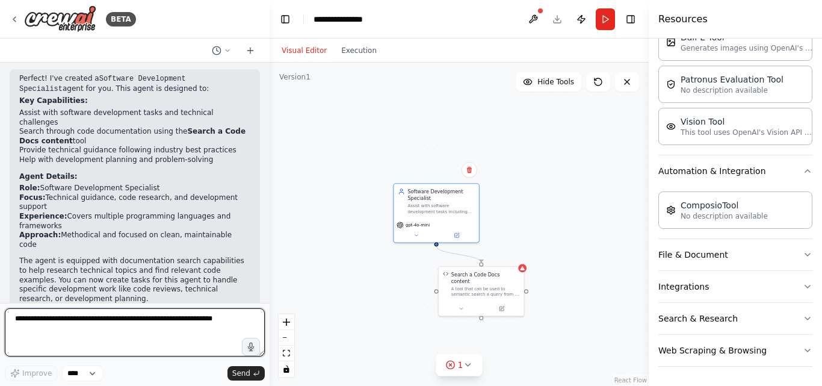
click at [93, 354] on textarea at bounding box center [135, 332] width 260 height 48
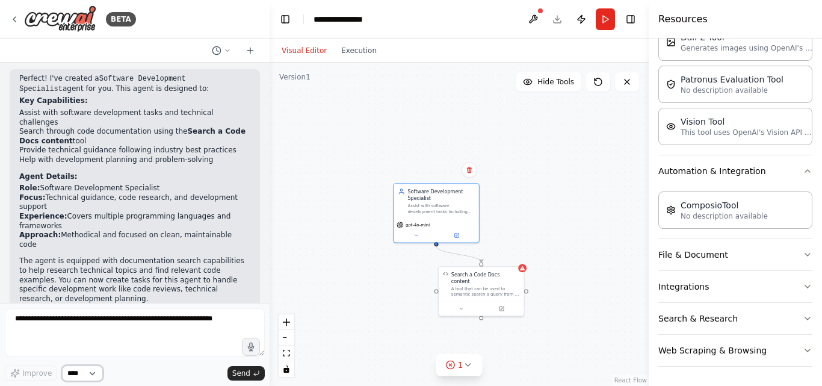
click at [95, 370] on select "****" at bounding box center [82, 373] width 41 height 16
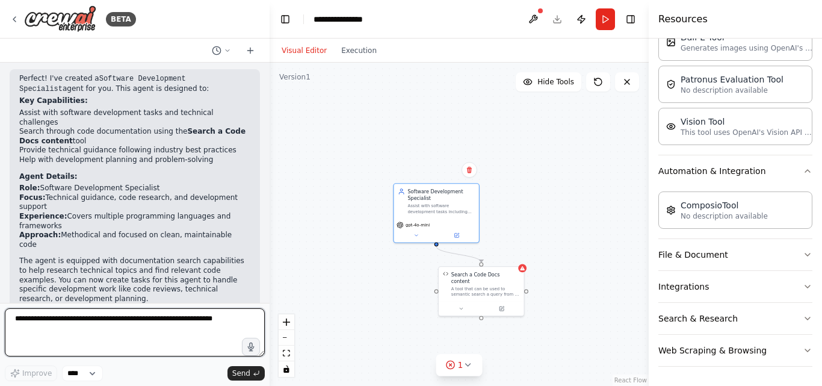
click at [52, 344] on textarea at bounding box center [135, 332] width 260 height 48
type textarea "*****"
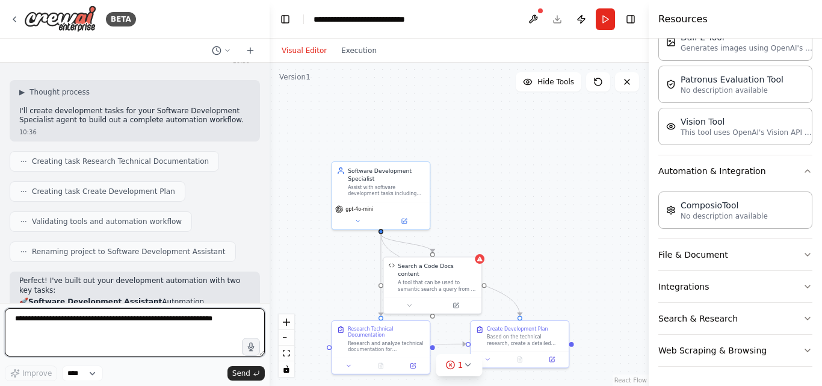
scroll to position [1156, 0]
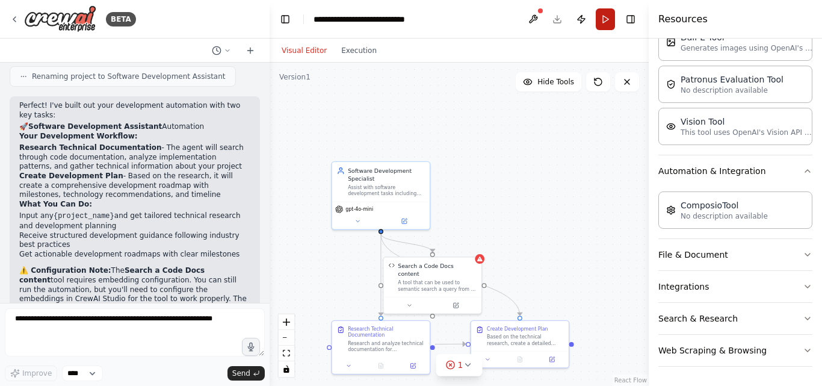
click at [602, 24] on button "Run" at bounding box center [605, 19] width 19 height 22
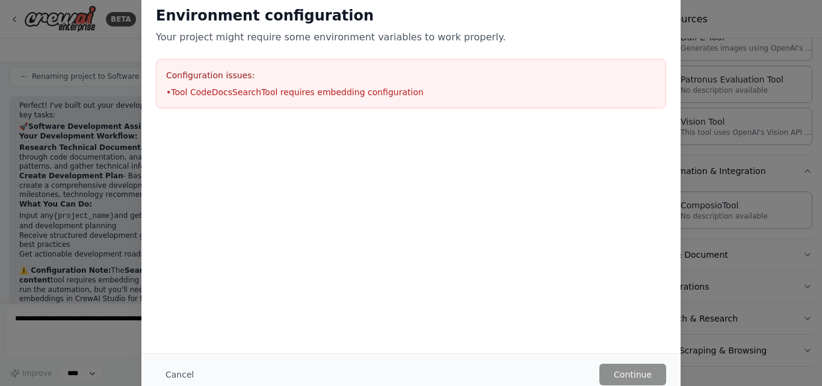
click at [337, 92] on li "• Tool CodeDocsSearchTool requires embedding configuration" at bounding box center [411, 92] width 490 height 12
click at [763, 209] on div "Environment configuration Your project might require some environment variables…" at bounding box center [411, 193] width 822 height 386
click at [91, 56] on div "Environment configuration Your project might require some environment variables…" at bounding box center [411, 193] width 822 height 386
drag, startPoint x: 109, startPoint y: 58, endPoint x: 244, endPoint y: 11, distance: 143.0
click at [127, 54] on div "Environment configuration Your project might require some environment variables…" at bounding box center [411, 193] width 822 height 386
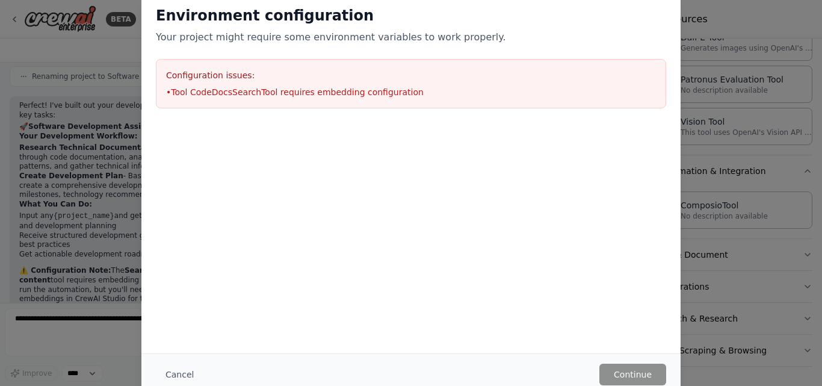
click at [367, 132] on div at bounding box center [410, 130] width 539 height 14
drag, startPoint x: 365, startPoint y: 106, endPoint x: 371, endPoint y: 90, distance: 17.0
click at [370, 98] on div "Configuration issues: • Tool CodeDocsSearchTool requires embedding configuration" at bounding box center [411, 83] width 510 height 49
click at [370, 84] on div "Configuration issues: • Tool CodeDocsSearchTool requires embedding configuration" at bounding box center [411, 83] width 510 height 49
drag, startPoint x: 46, startPoint y: 97, endPoint x: 78, endPoint y: 99, distance: 31.3
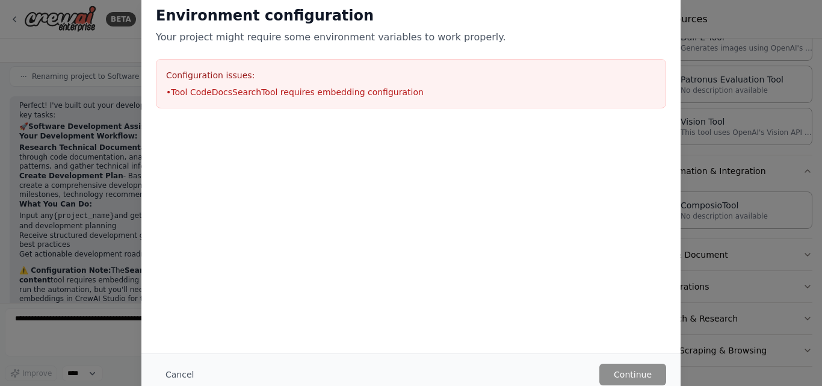
click at [71, 110] on div "Environment configuration Your project might require some environment variables…" at bounding box center [411, 193] width 822 height 386
click at [82, 96] on div "Environment configuration Your project might require some environment variables…" at bounding box center [411, 193] width 822 height 386
click at [81, 91] on div "Environment configuration Your project might require some environment variables…" at bounding box center [411, 193] width 822 height 386
click at [184, 379] on button "Cancel" at bounding box center [180, 375] width 48 height 22
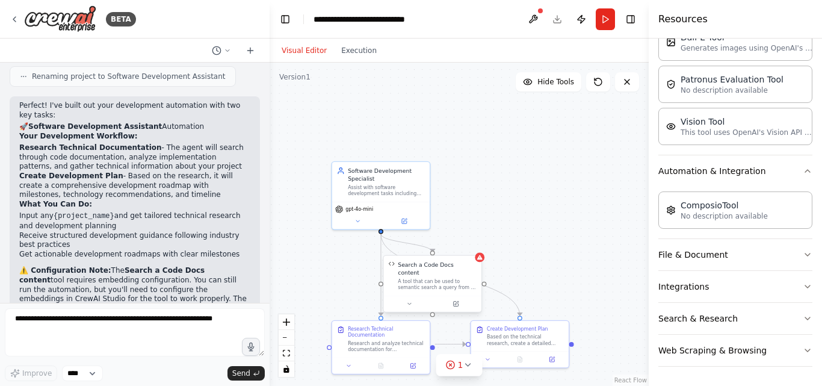
click at [407, 278] on div "A tool that can be used to semantic search a query from a Code Docs content." at bounding box center [437, 284] width 79 height 13
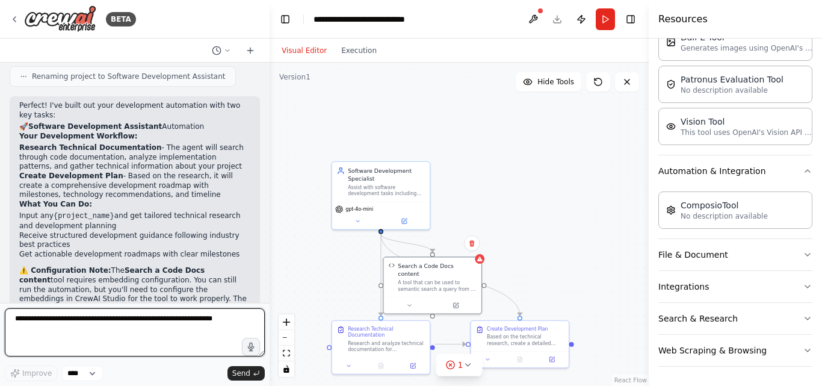
click at [202, 312] on textarea at bounding box center [135, 332] width 260 height 48
type textarea "**********"
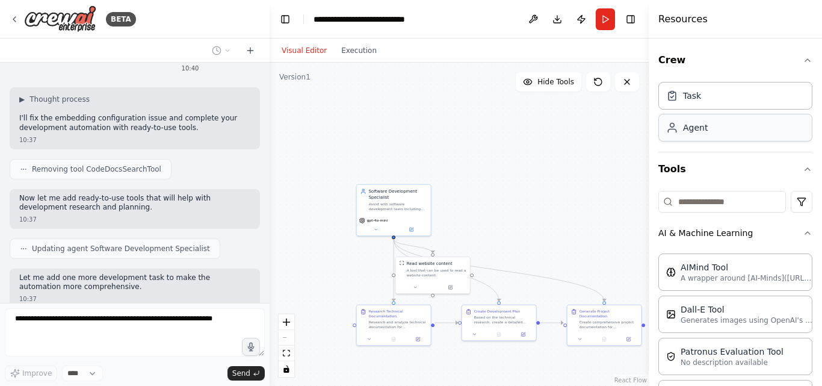
scroll to position [1517, 0]
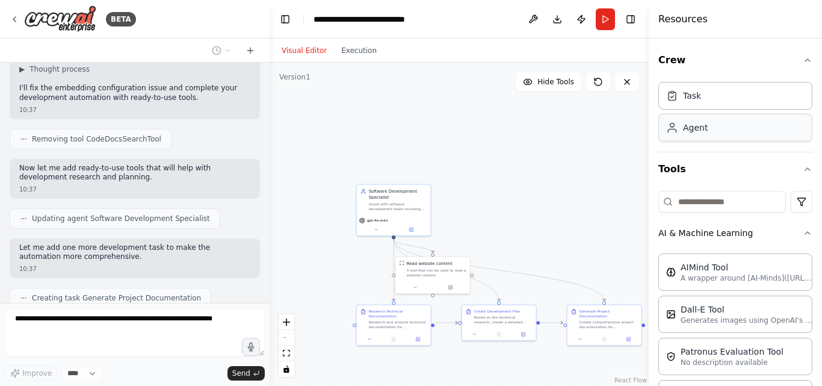
click at [691, 129] on div "Agent" at bounding box center [695, 128] width 25 height 12
click at [693, 135] on div "Agent" at bounding box center [735, 128] width 154 height 28
click at [695, 98] on div "Task" at bounding box center [692, 95] width 18 height 12
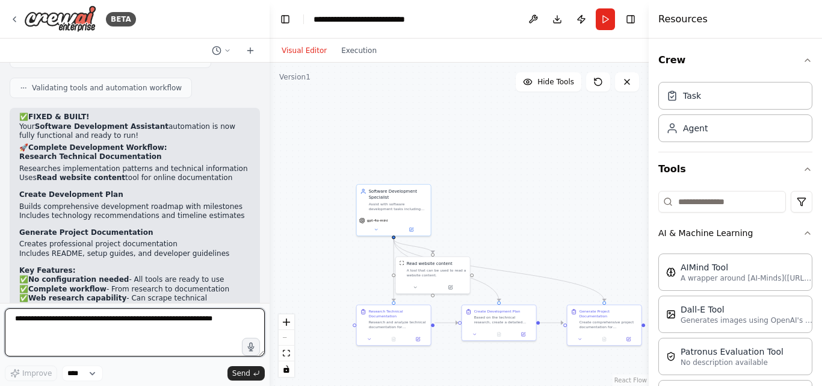
scroll to position [1779, 0]
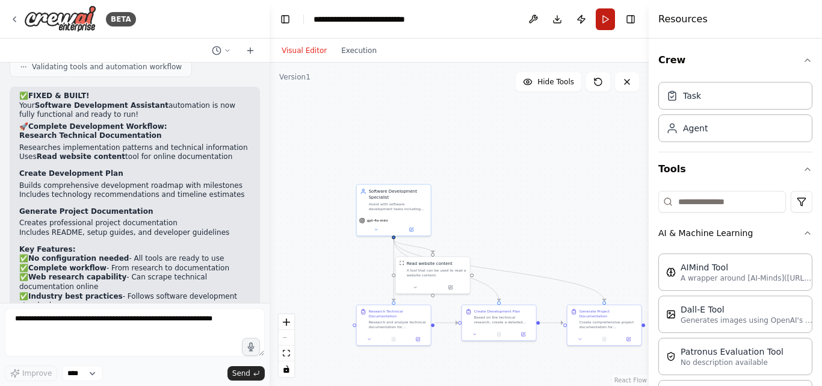
click at [613, 20] on button "Run" at bounding box center [605, 19] width 19 height 22
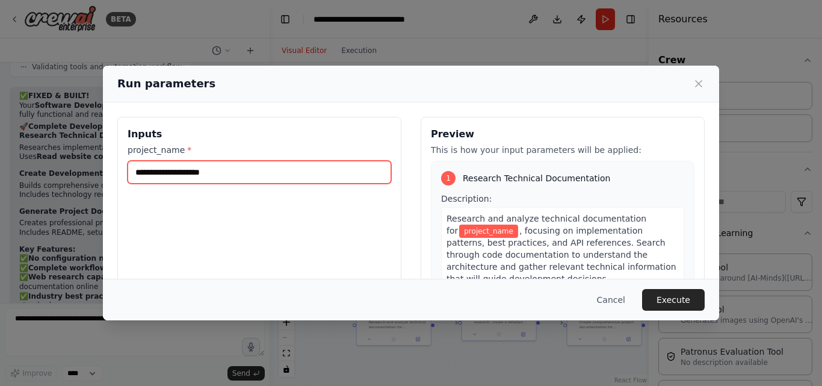
click at [246, 176] on input "project_name *" at bounding box center [260, 172] width 264 height 23
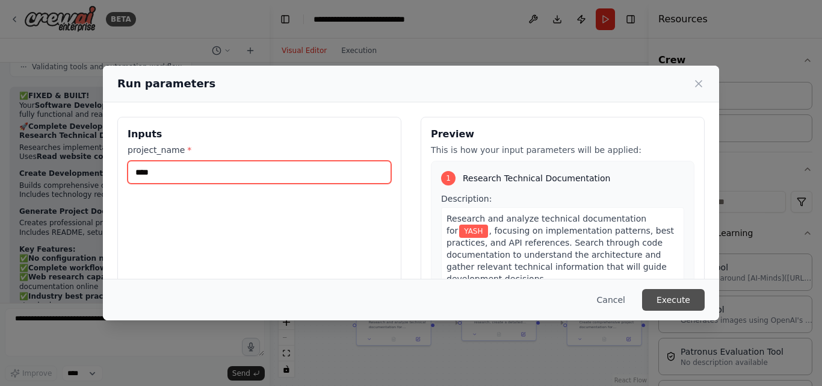
type input "****"
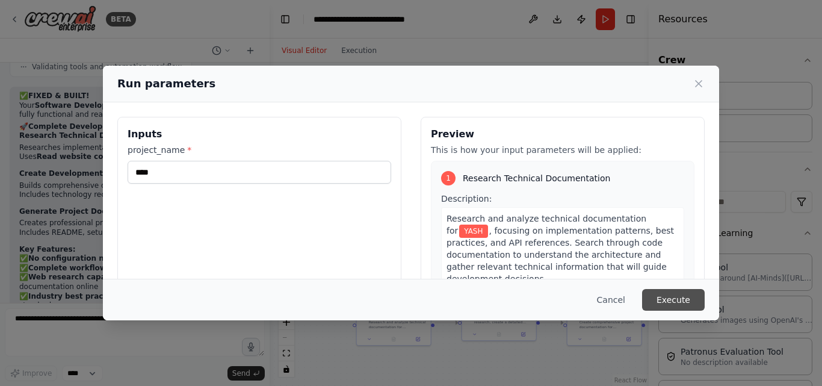
drag, startPoint x: 674, startPoint y: 300, endPoint x: 667, endPoint y: 280, distance: 21.1
click at [673, 301] on button "Execute" at bounding box center [673, 300] width 63 height 22
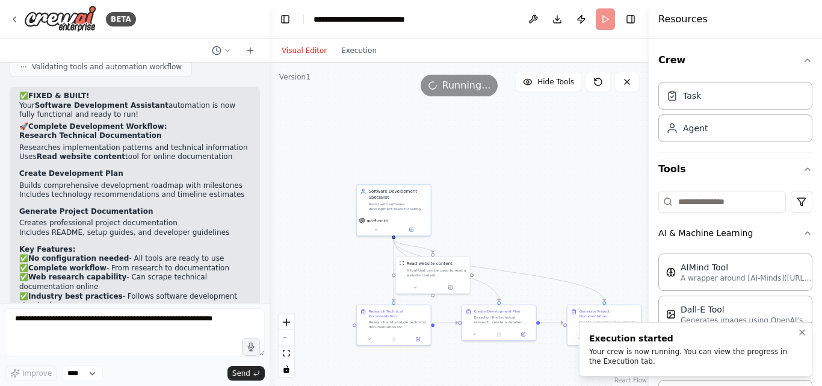
click at [647, 338] on div "Execution started" at bounding box center [693, 338] width 208 height 12
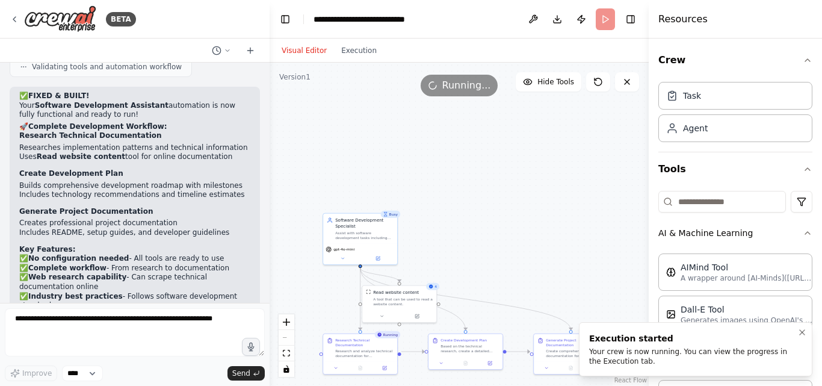
click at [630, 352] on div "Your crew is now running. You can view the progress in the Execution tab." at bounding box center [693, 356] width 208 height 19
click at [566, 20] on button "Download" at bounding box center [557, 19] width 19 height 22
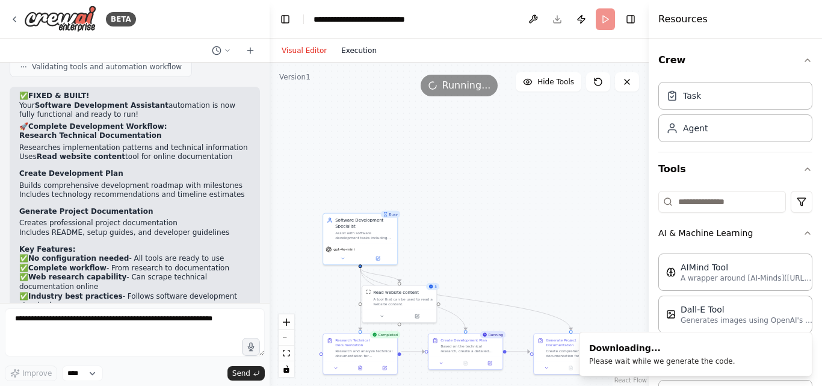
click at [351, 51] on button "Execution" at bounding box center [359, 50] width 50 height 14
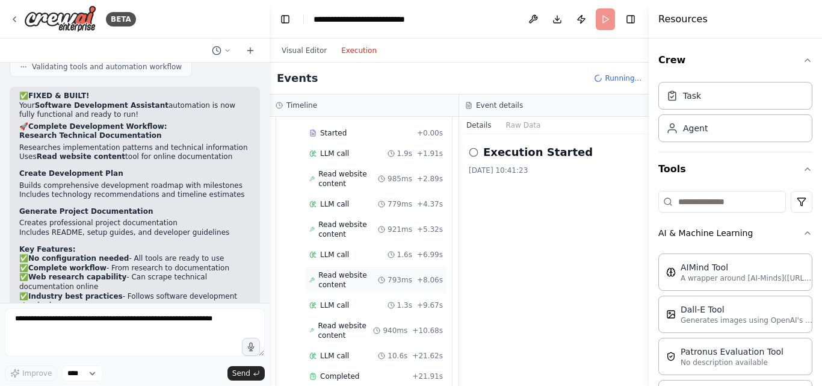
scroll to position [233, 0]
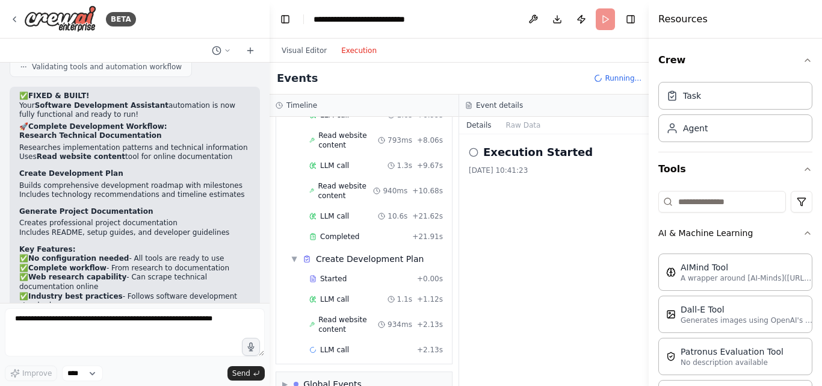
click at [556, 214] on div "Execution Started [DATE] 10:41:23" at bounding box center [554, 260] width 190 height 252
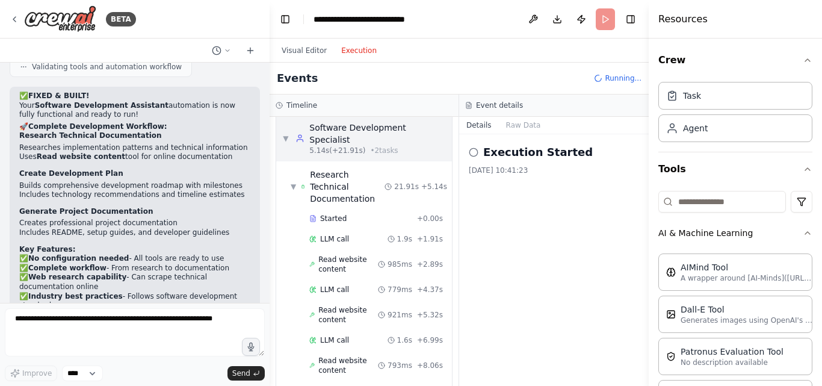
scroll to position [0, 0]
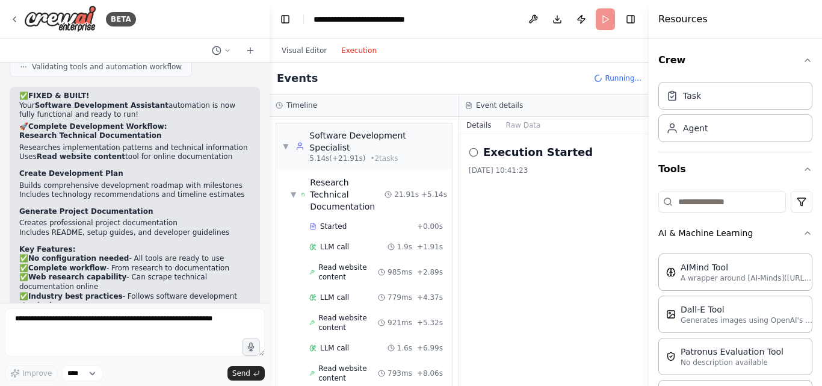
click at [412, 81] on div "Events Running..." at bounding box center [459, 79] width 379 height 32
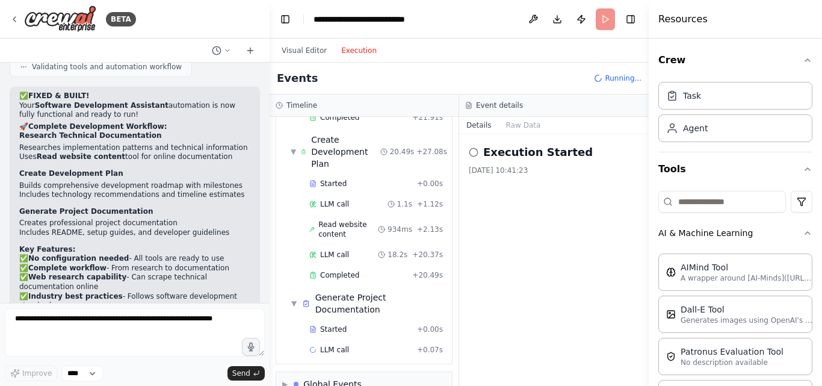
scroll to position [373, 0]
